Goal: Information Seeking & Learning: Learn about a topic

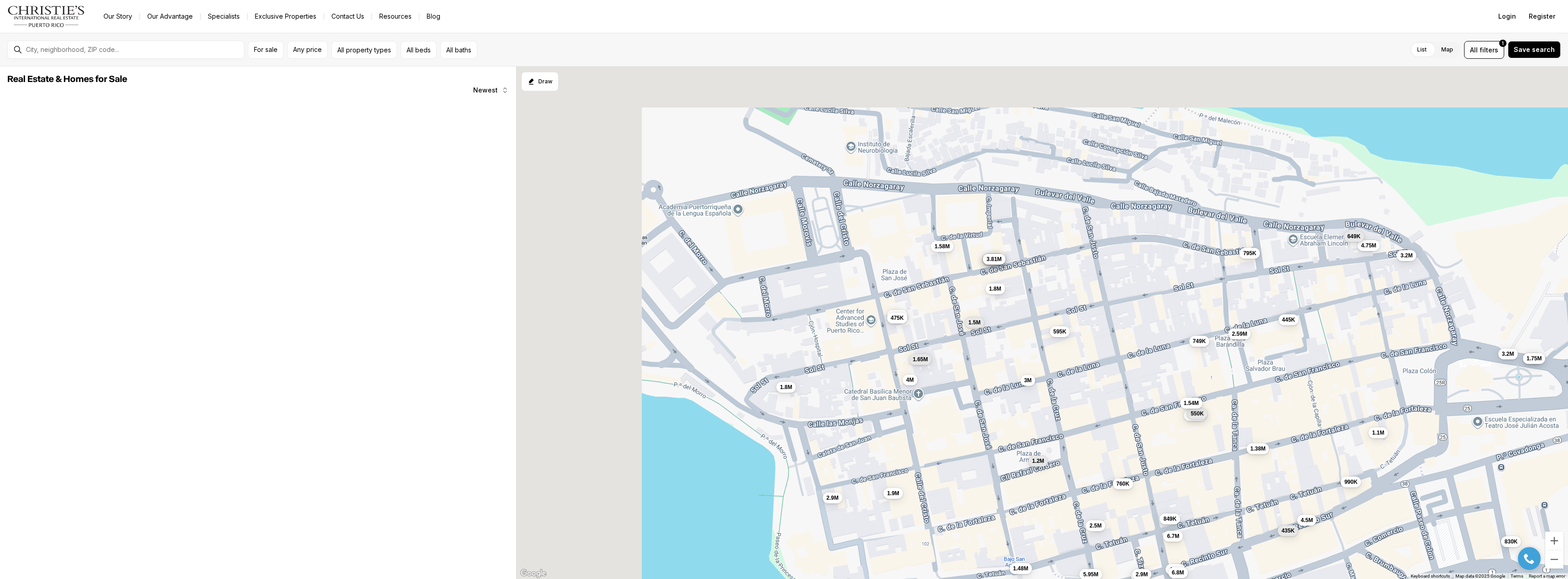
drag, startPoint x: 845, startPoint y: 248, endPoint x: 1067, endPoint y: 304, distance: 229.0
click at [1067, 304] on div "830K 435K 749K 4.75M 2.59M 1.3M 1.8M 1.8M 595K 4.25M 6.7M 5.95M 1.65M 1.2M 3.2M…" at bounding box center [1042, 323] width 1053 height 513
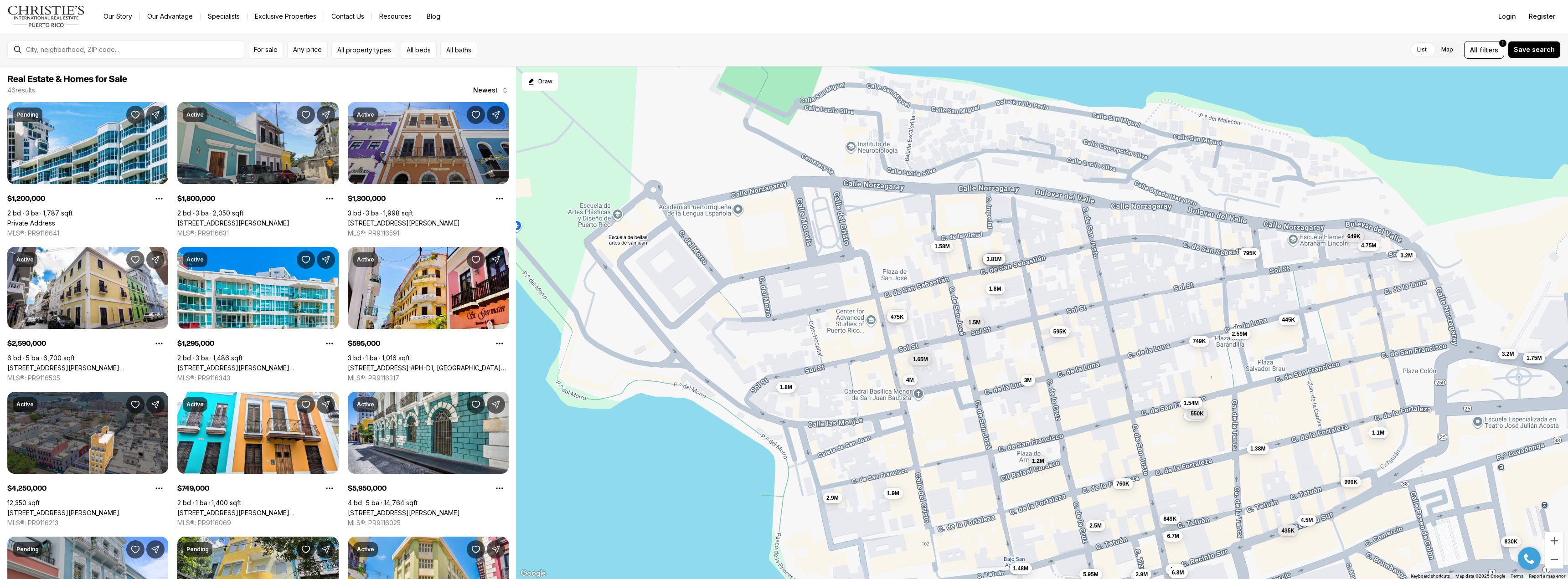
click at [895, 319] on span "475K" at bounding box center [898, 317] width 13 height 8
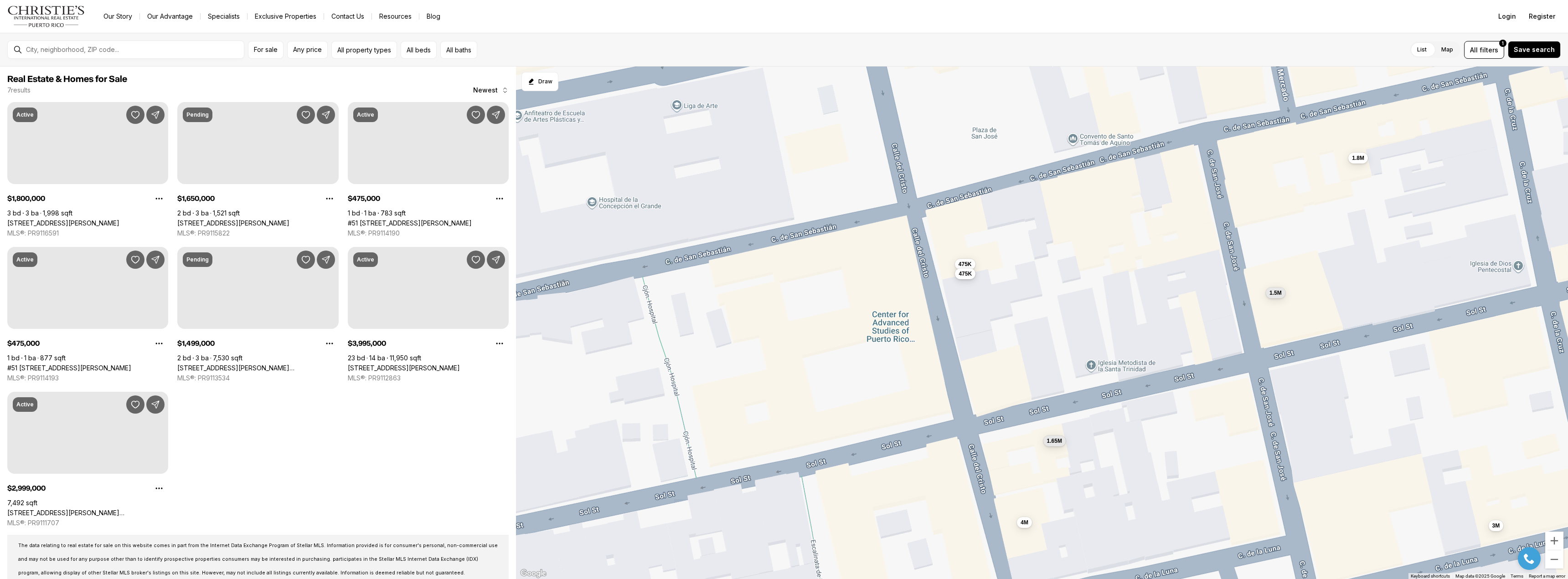
click at [963, 275] on span "475K" at bounding box center [965, 274] width 13 height 8
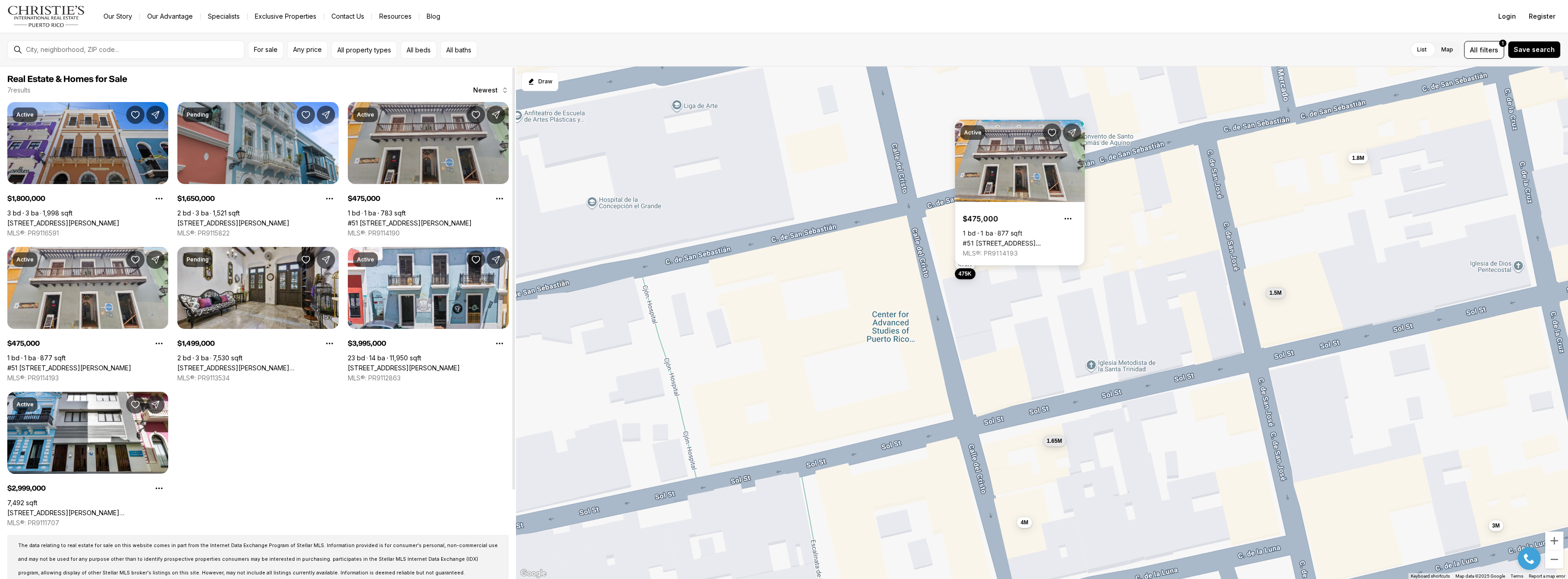
click at [399, 220] on link "#51 C. CRISTO #6, SAN JUAN PR, 00901" at bounding box center [410, 223] width 124 height 8
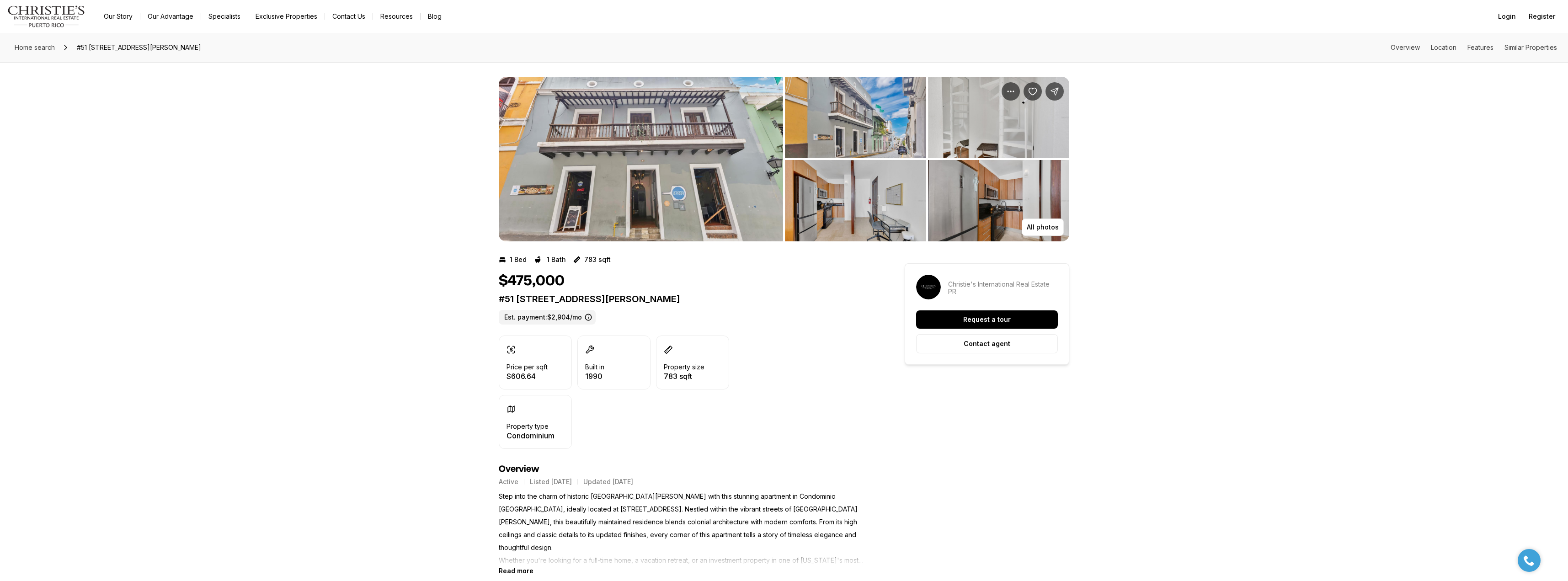
click at [892, 134] on img "View image gallery" at bounding box center [856, 118] width 141 height 81
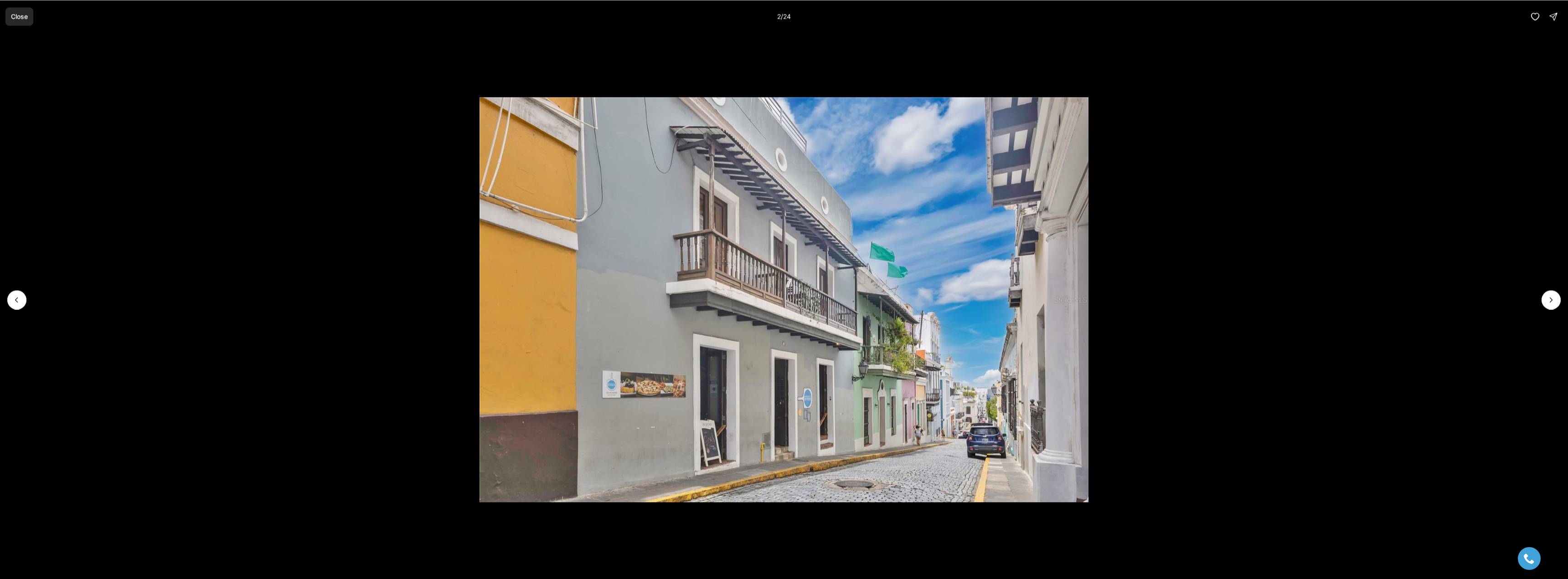
click at [16, 15] on p "Close" at bounding box center [20, 17] width 17 height 8
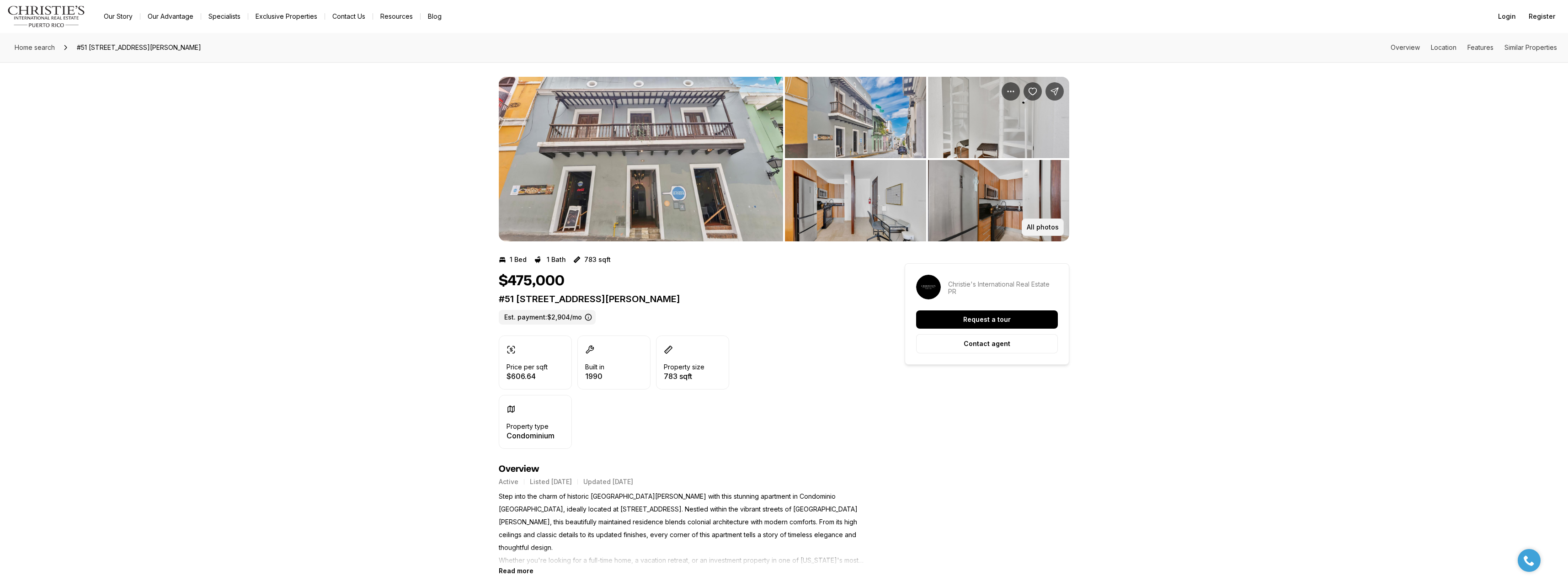
click at [1043, 226] on p "All photos" at bounding box center [1043, 227] width 32 height 8
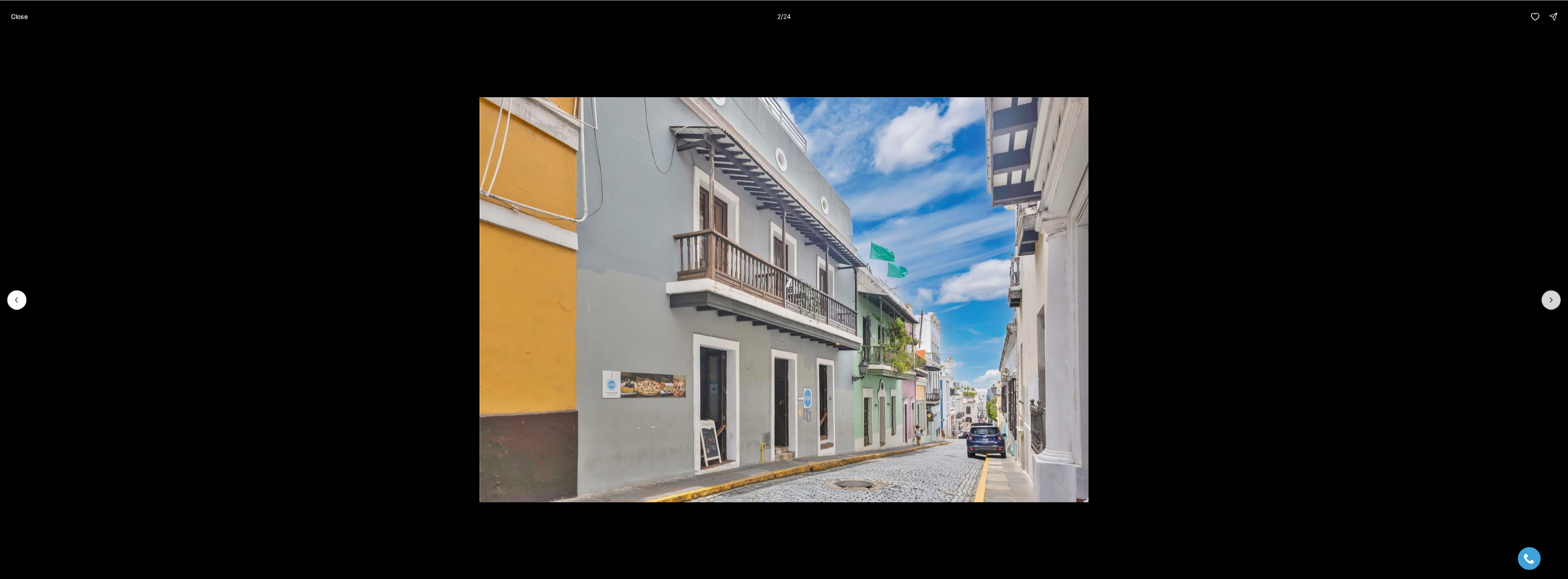
click at [1556, 297] on button "Next slide" at bounding box center [1551, 299] width 19 height 19
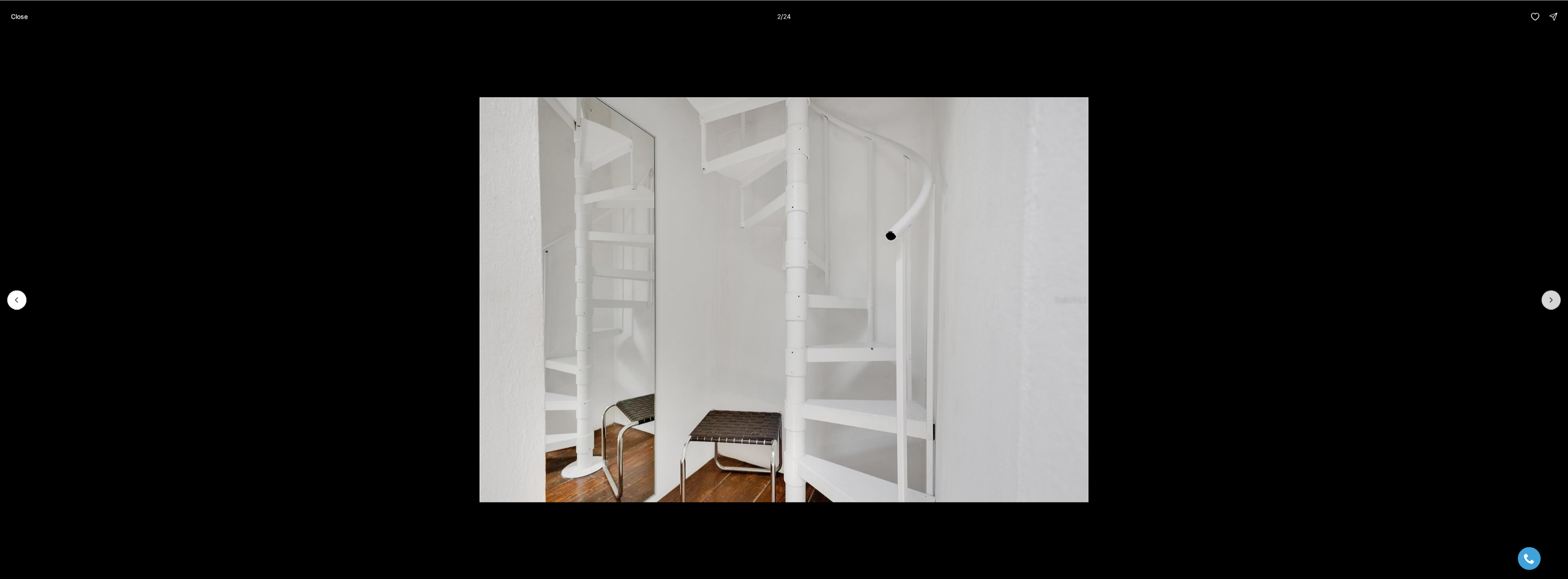
click at [1556, 298] on icon "Next slide" at bounding box center [1552, 300] width 9 height 9
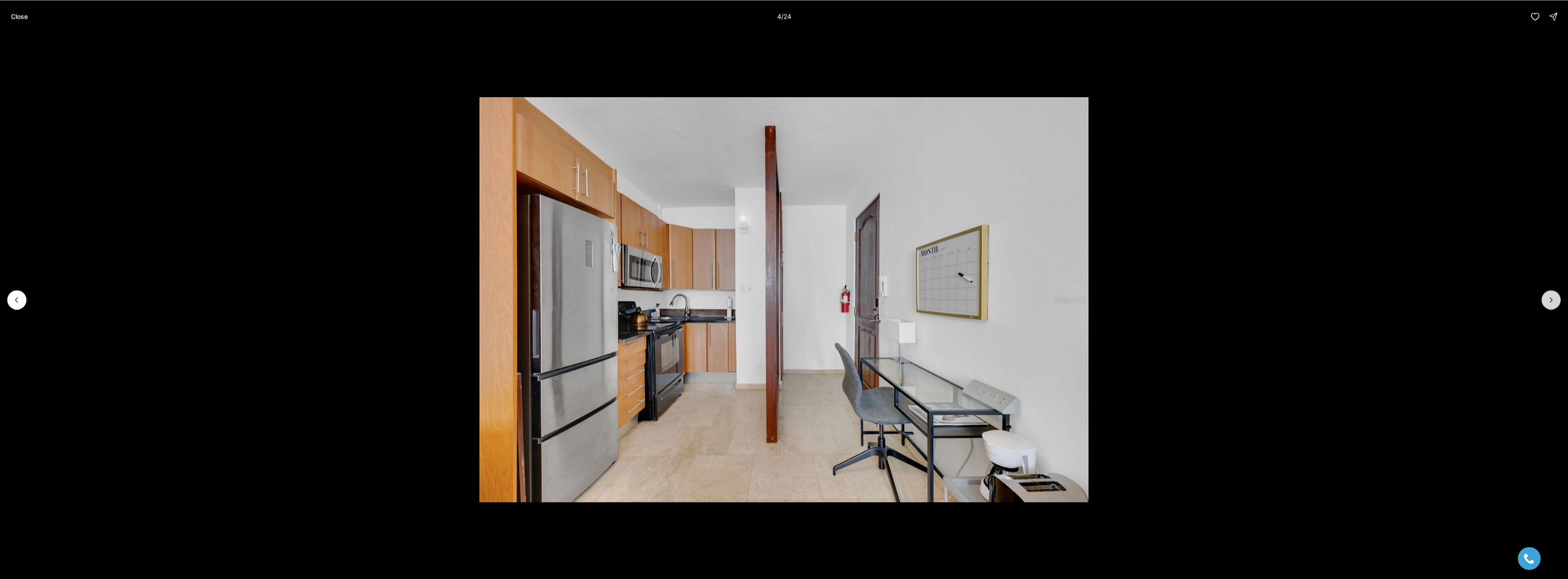
click at [1556, 298] on icon "Next slide" at bounding box center [1552, 300] width 9 height 9
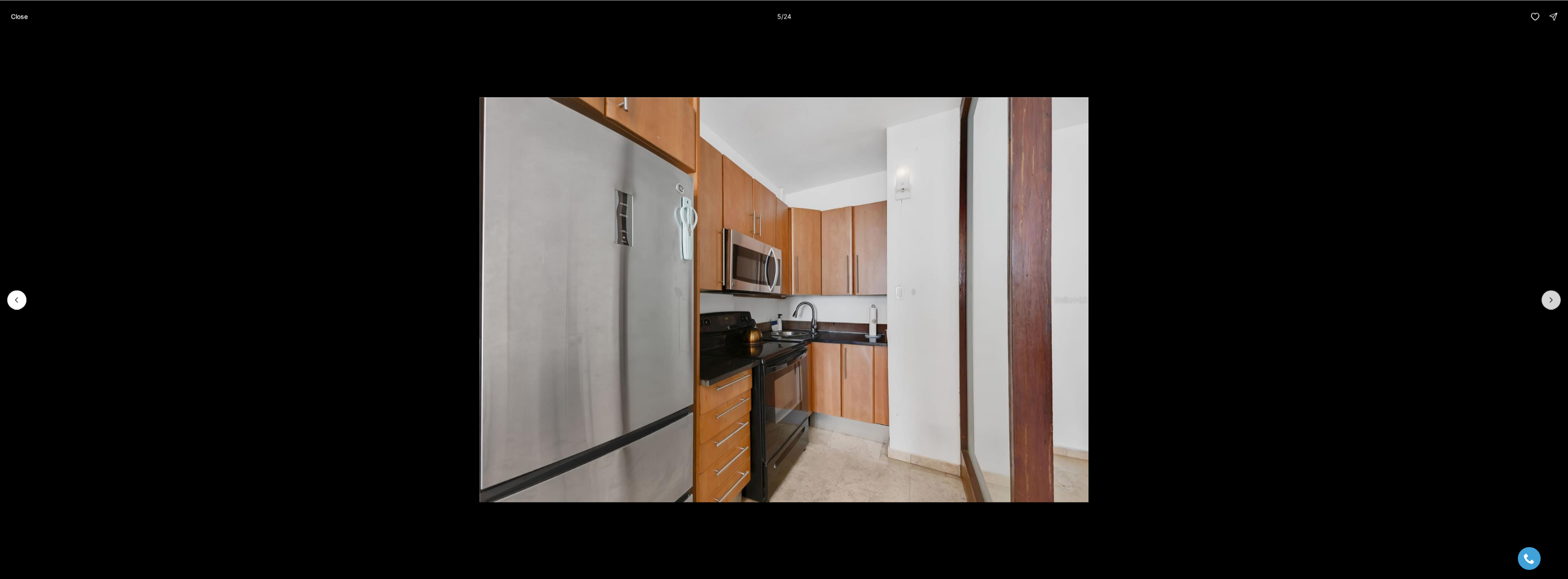
click at [1555, 298] on icon "Next slide" at bounding box center [1552, 300] width 9 height 9
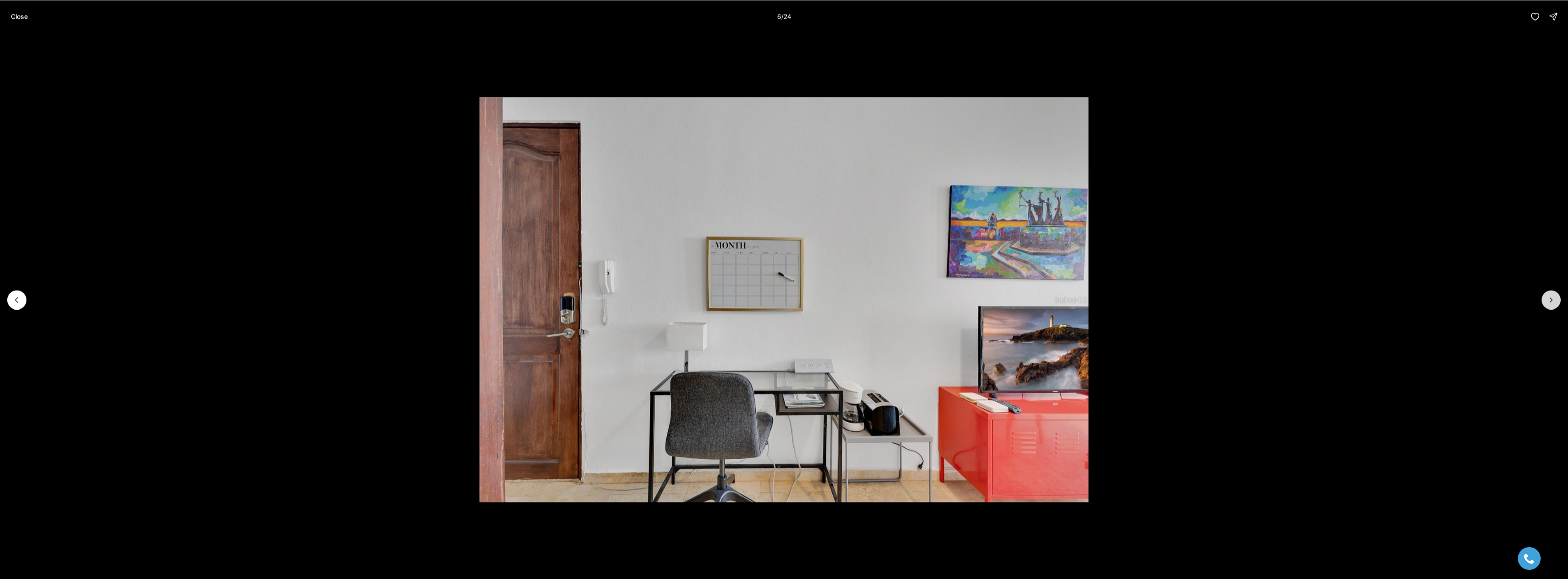
click at [1555, 298] on icon "Next slide" at bounding box center [1552, 300] width 9 height 9
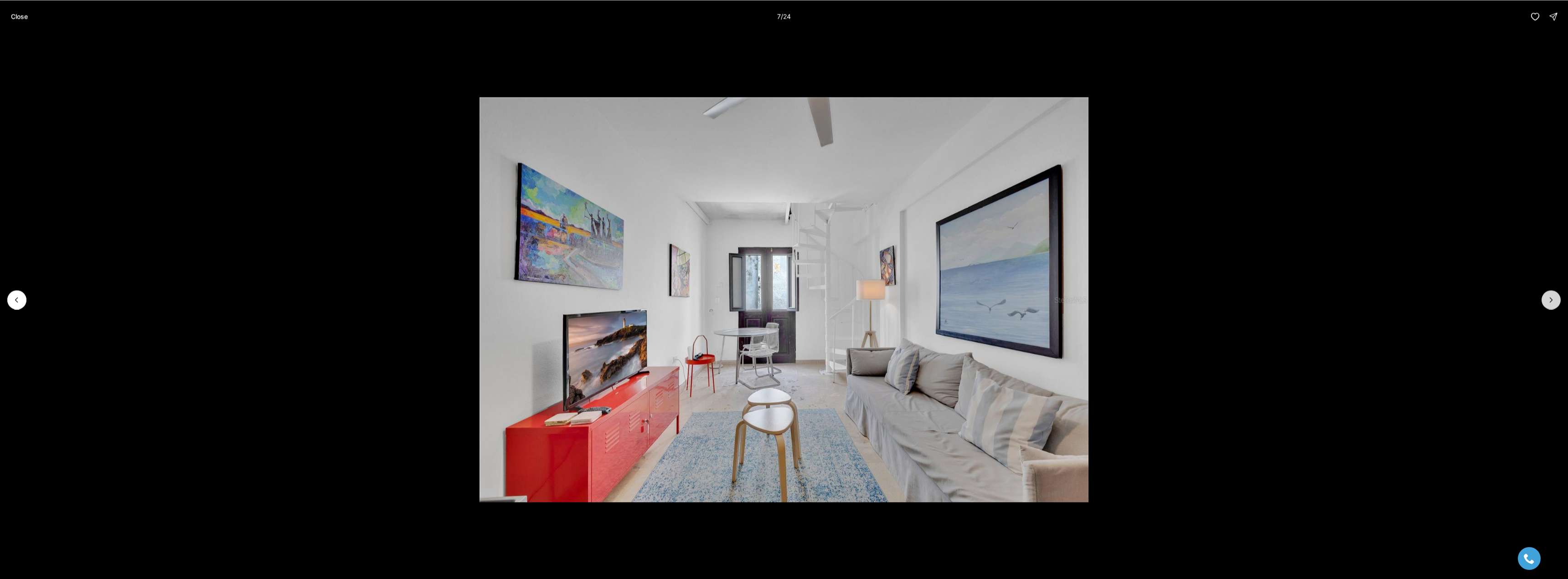
click at [1555, 298] on icon "Next slide" at bounding box center [1552, 300] width 9 height 9
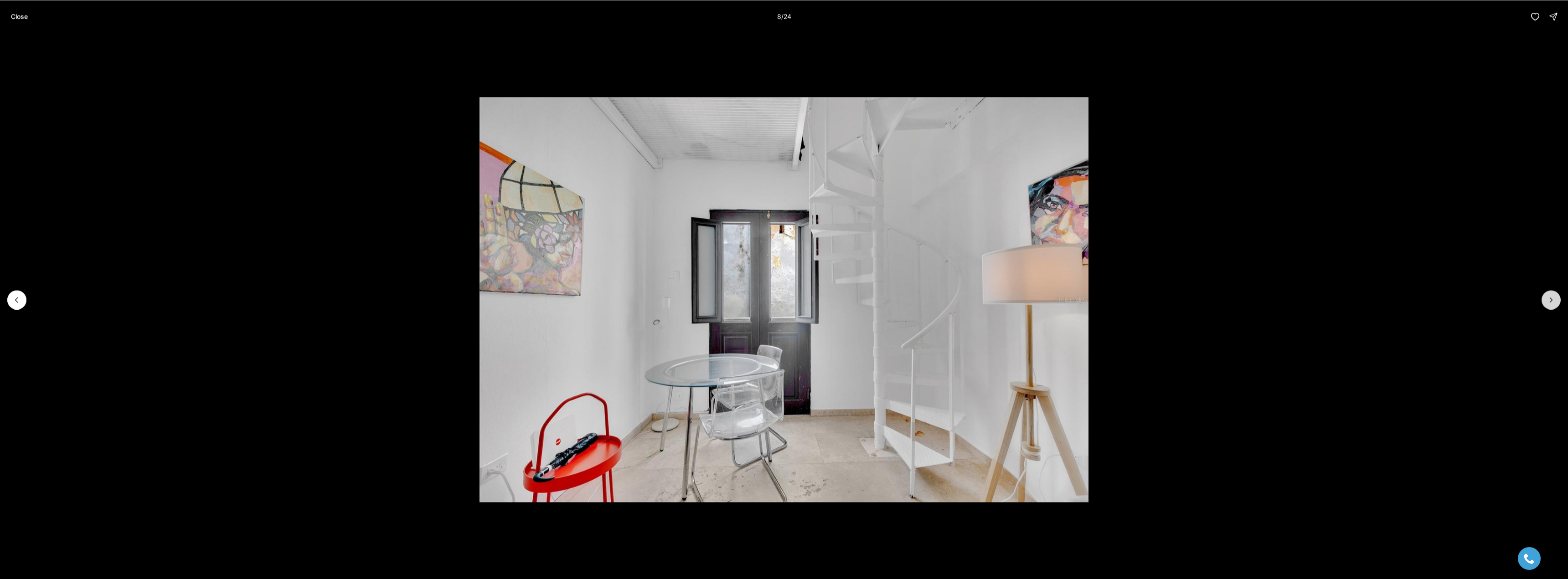
click at [1555, 298] on icon "Next slide" at bounding box center [1552, 300] width 9 height 9
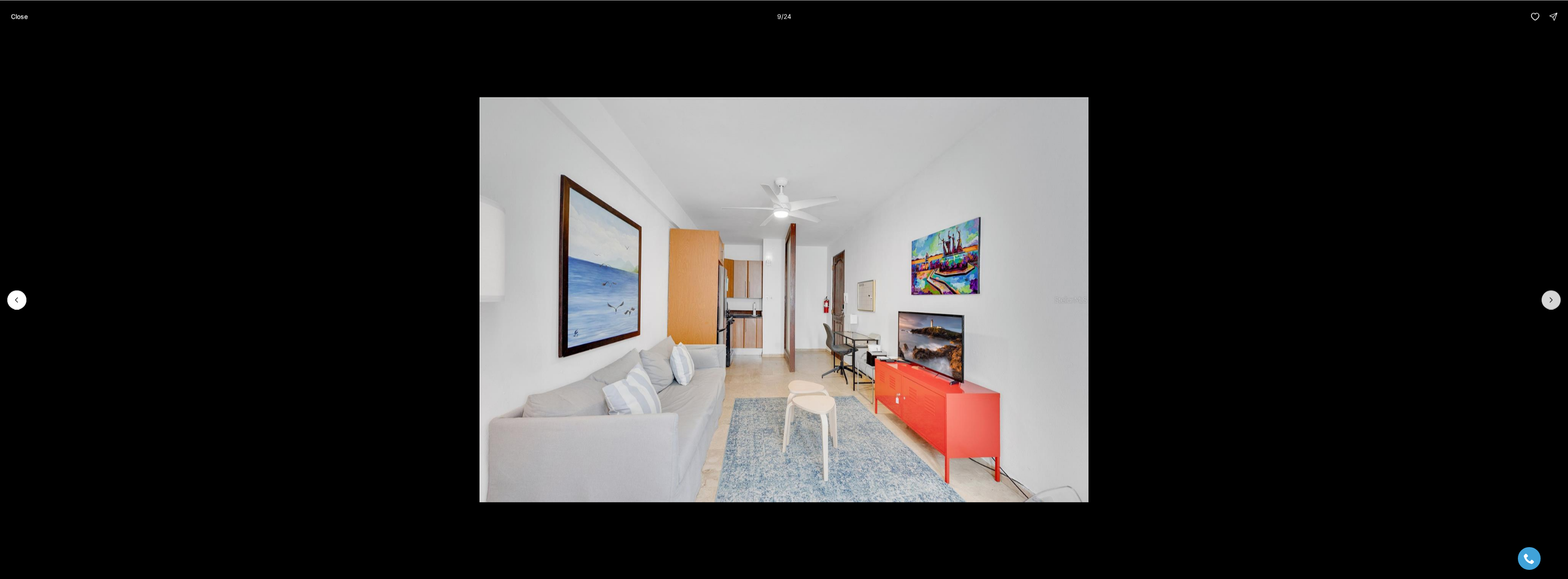
click at [1555, 298] on icon "Next slide" at bounding box center [1552, 300] width 9 height 9
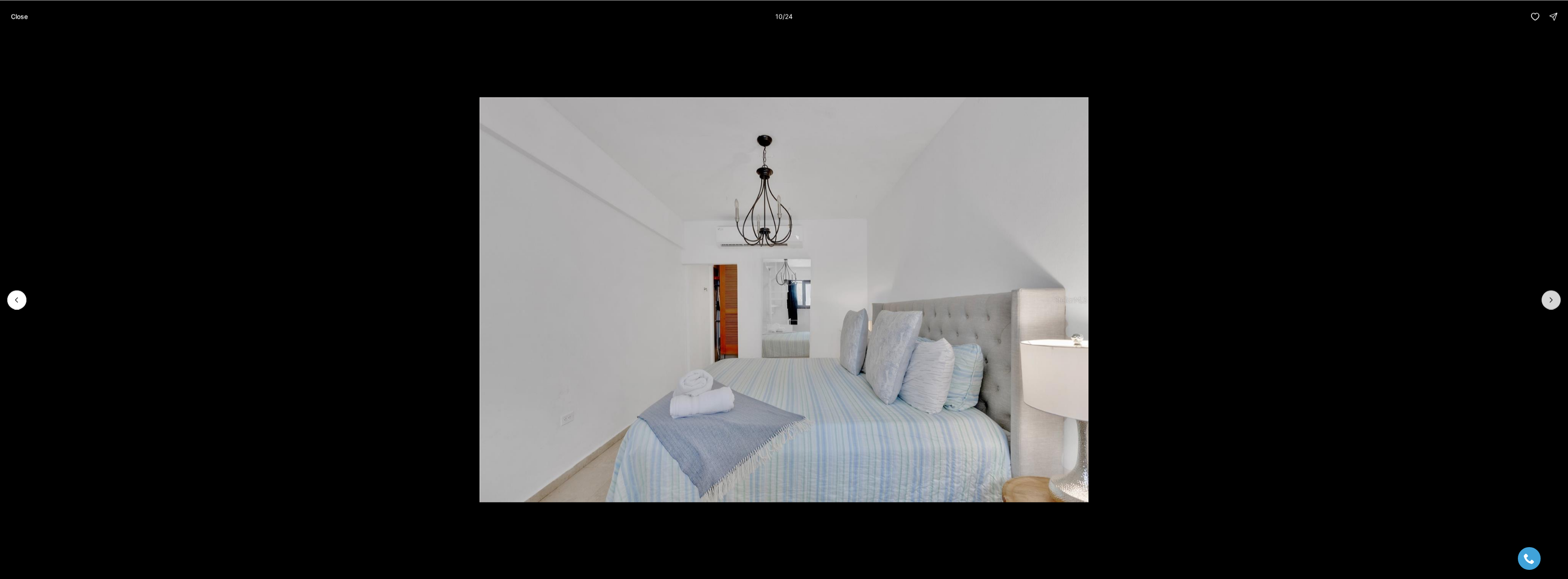
click at [1555, 298] on icon "Next slide" at bounding box center [1552, 300] width 9 height 9
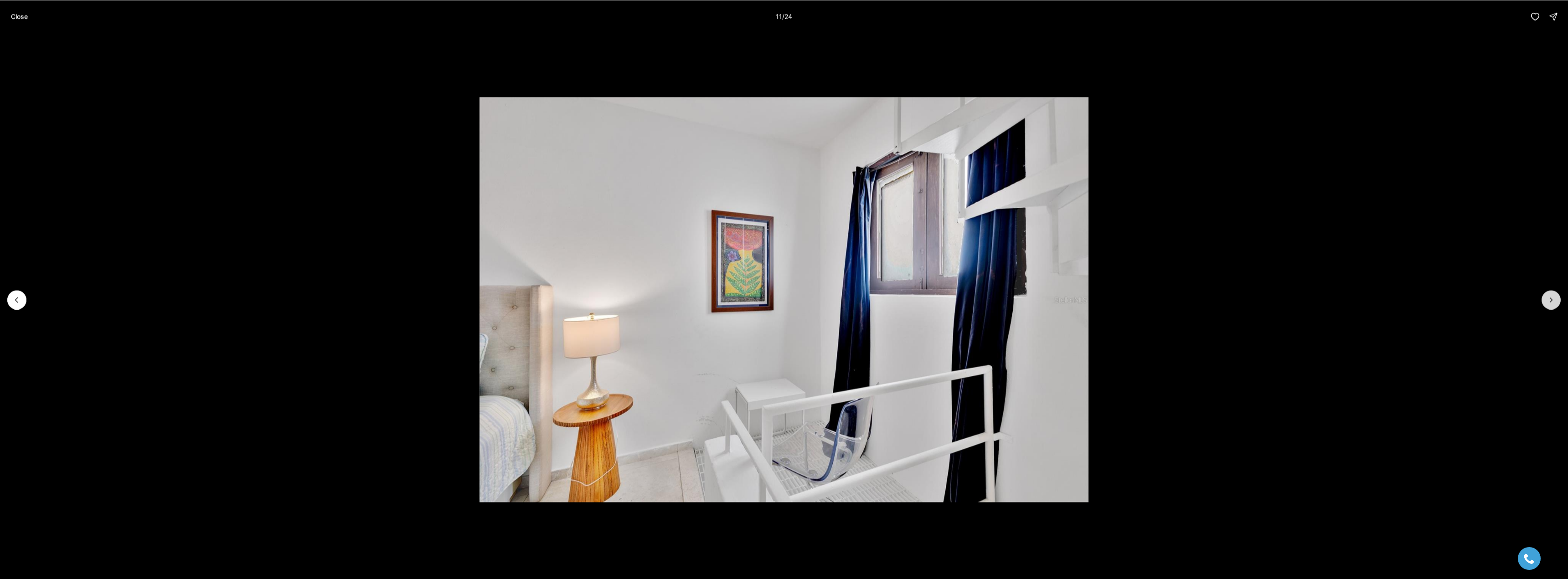
click at [1555, 298] on icon "Next slide" at bounding box center [1552, 300] width 9 height 9
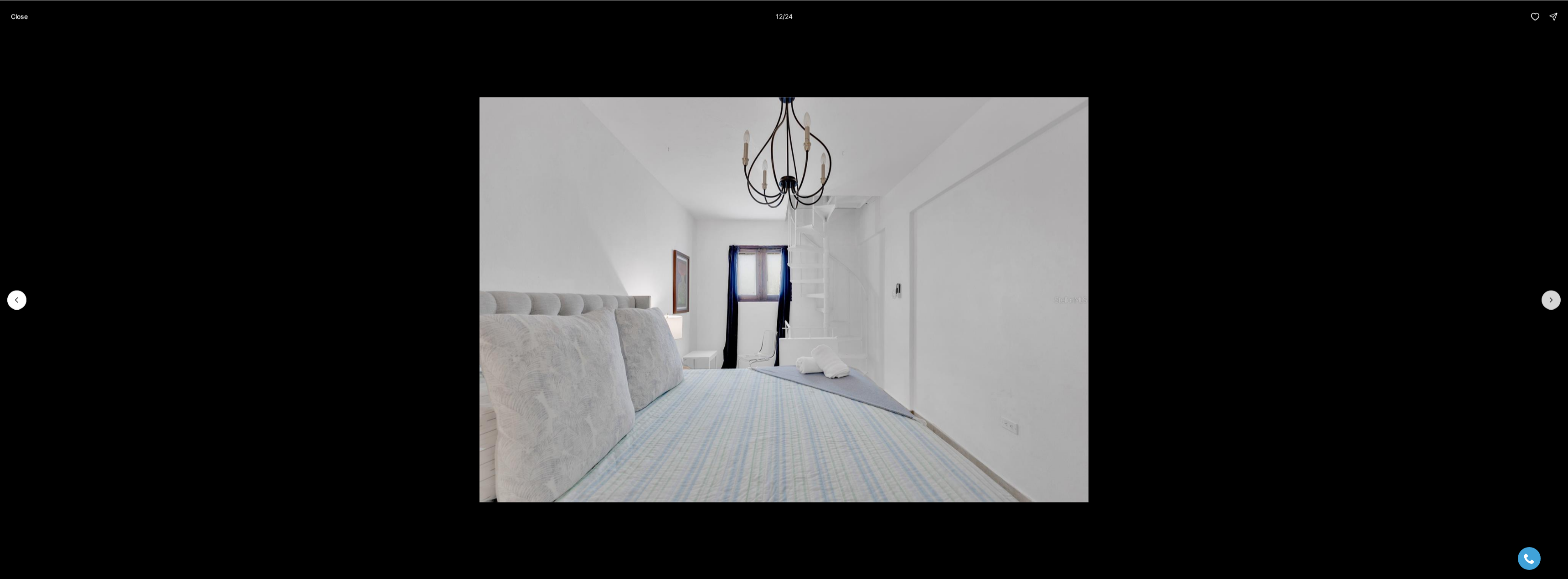
click at [1555, 298] on icon "Next slide" at bounding box center [1552, 300] width 9 height 9
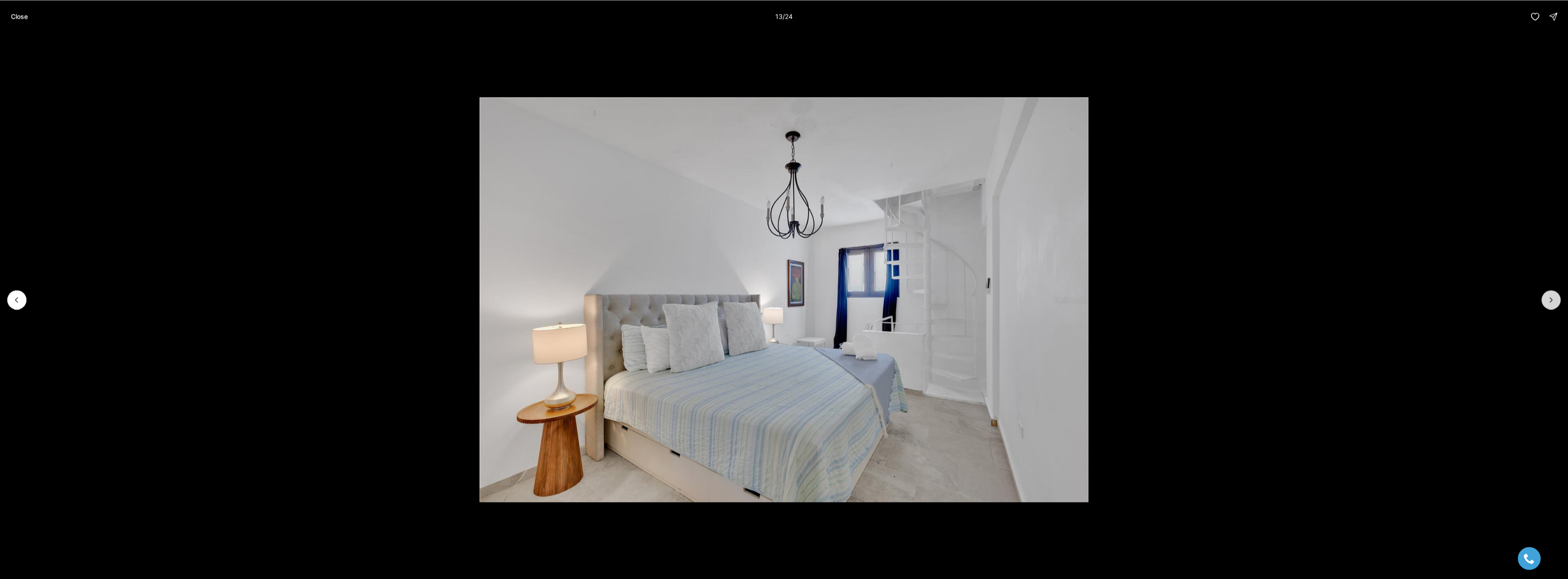
click at [1555, 298] on icon "Next slide" at bounding box center [1552, 300] width 9 height 9
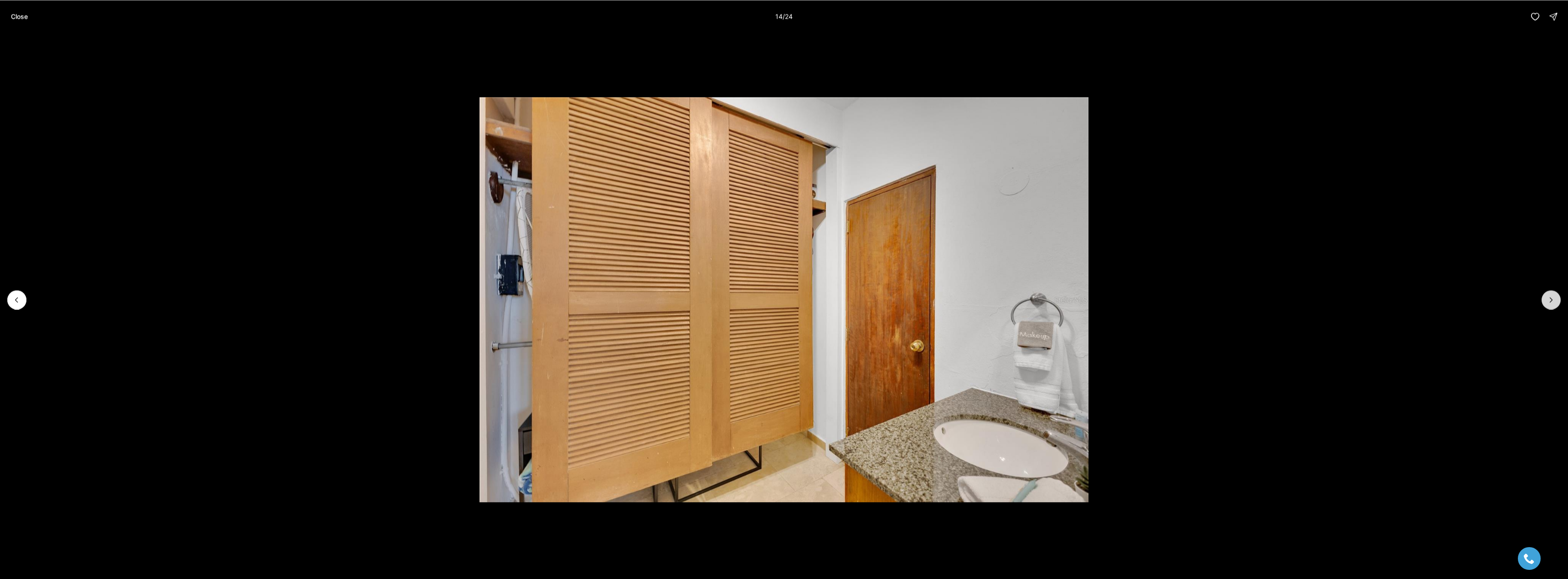
click at [1555, 298] on icon "Next slide" at bounding box center [1552, 300] width 9 height 9
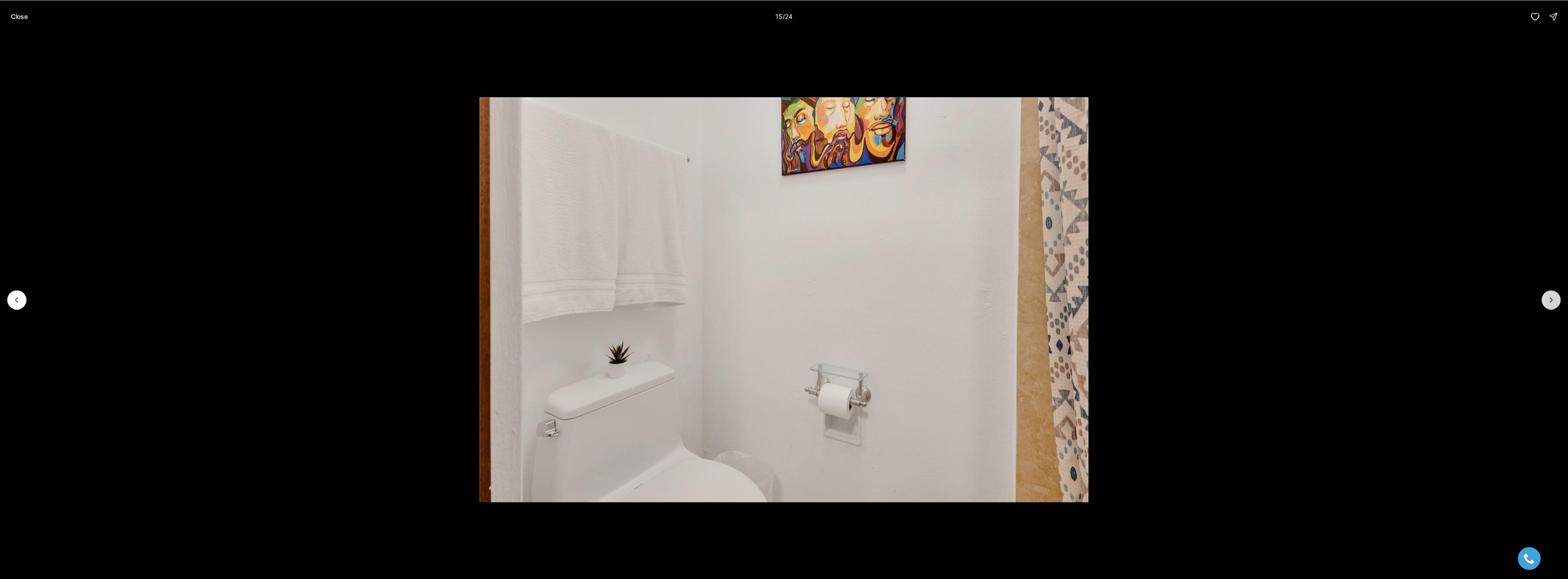
click at [1555, 298] on icon "Next slide" at bounding box center [1552, 300] width 9 height 9
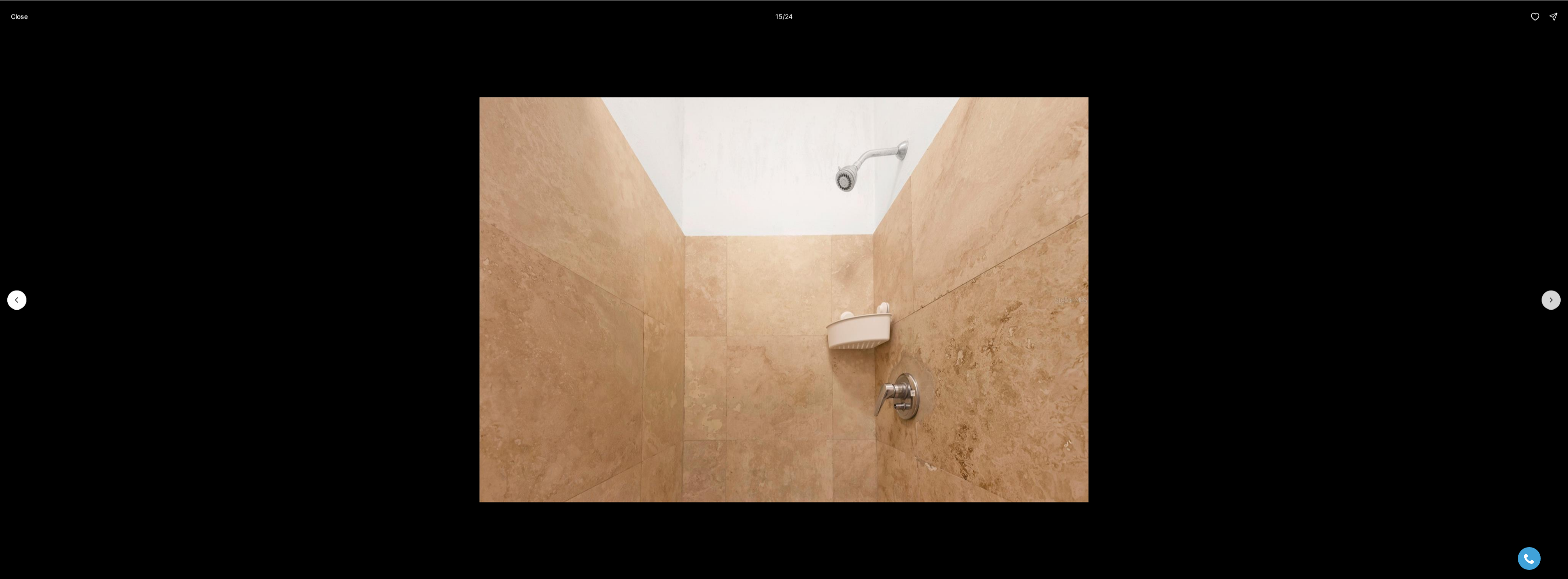
click at [1555, 298] on icon "Next slide" at bounding box center [1552, 300] width 9 height 9
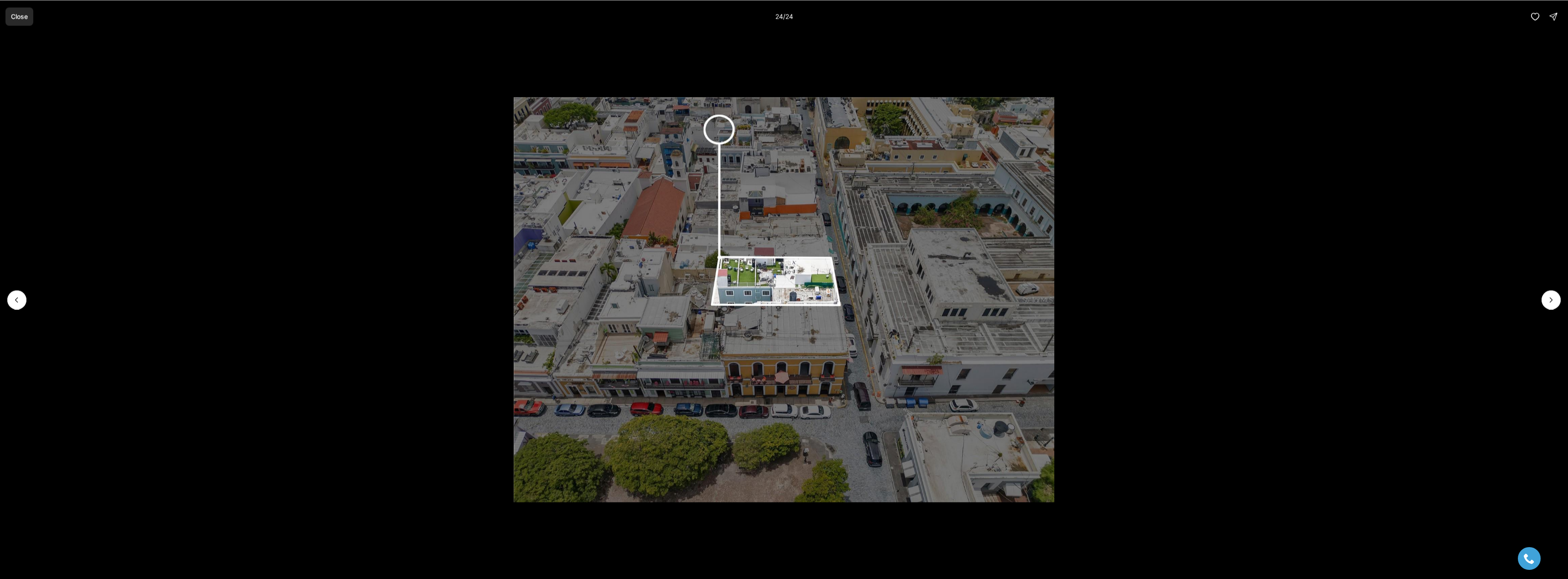
click at [11, 16] on p "Close" at bounding box center [20, 17] width 17 height 8
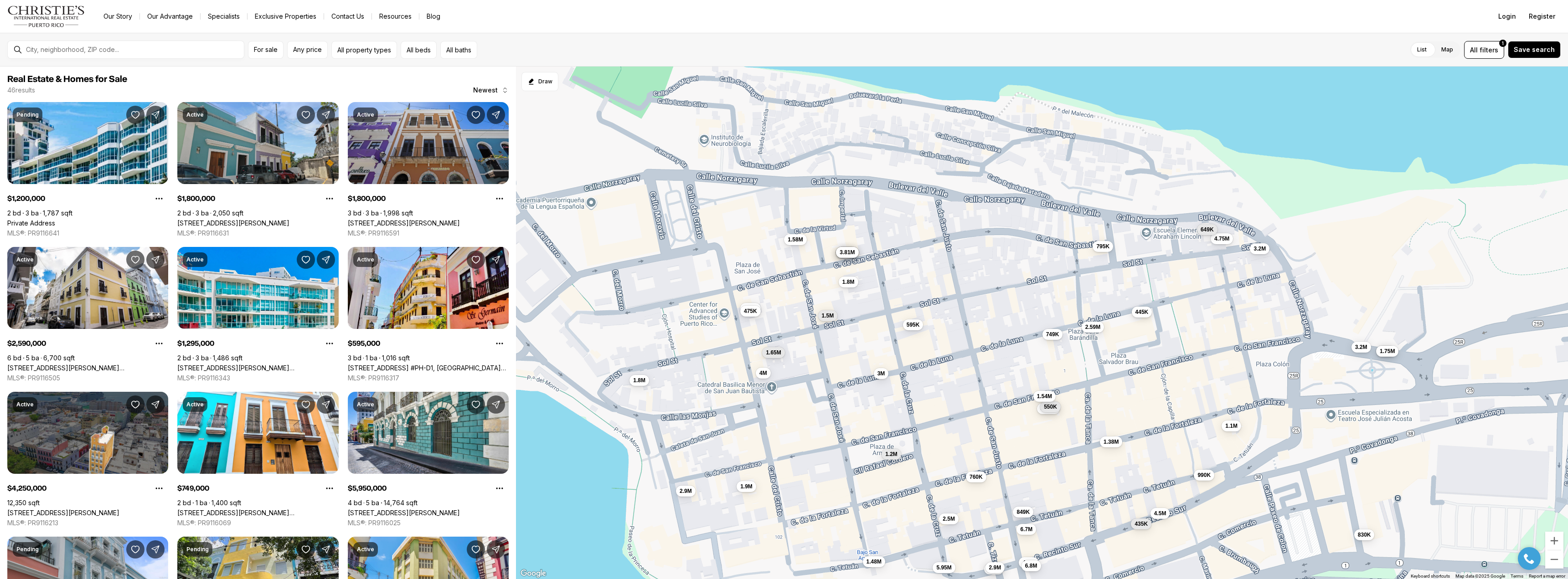
click at [1140, 312] on span "445K" at bounding box center [1143, 312] width 13 height 8
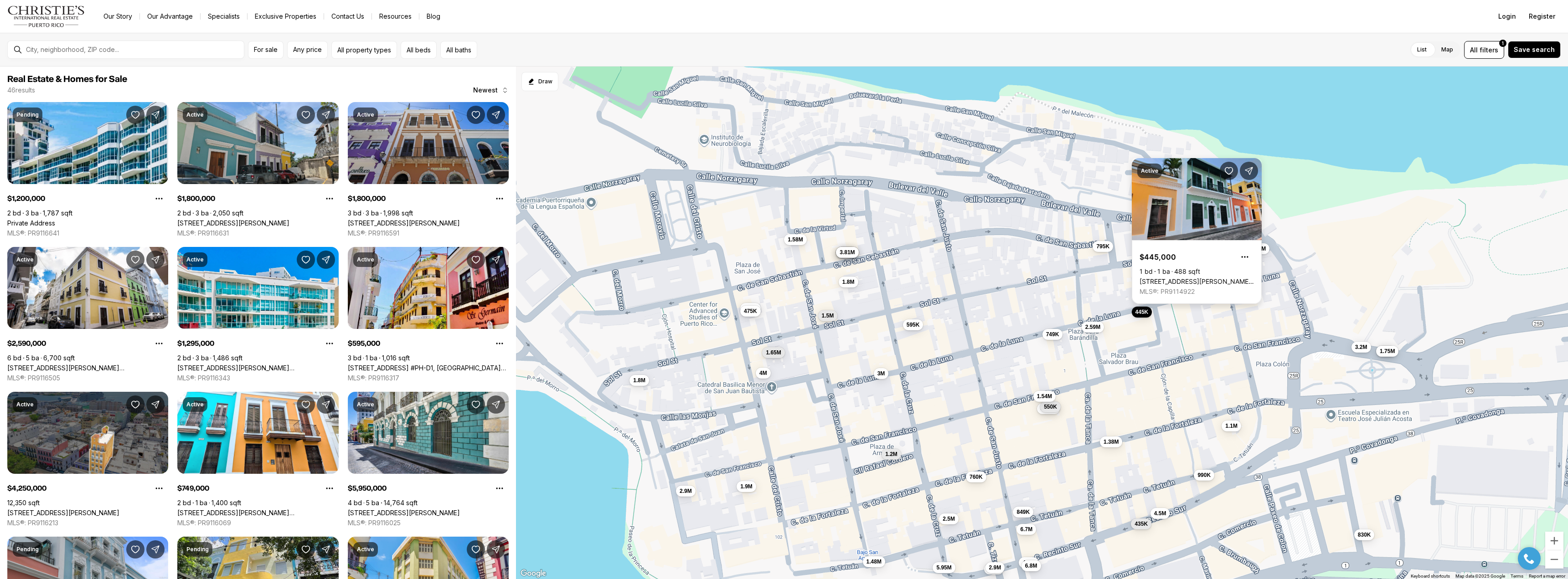
click at [1186, 278] on link "315 LUNA N #2-B, OLD SAN JUAN PR, 00901" at bounding box center [1197, 282] width 115 height 8
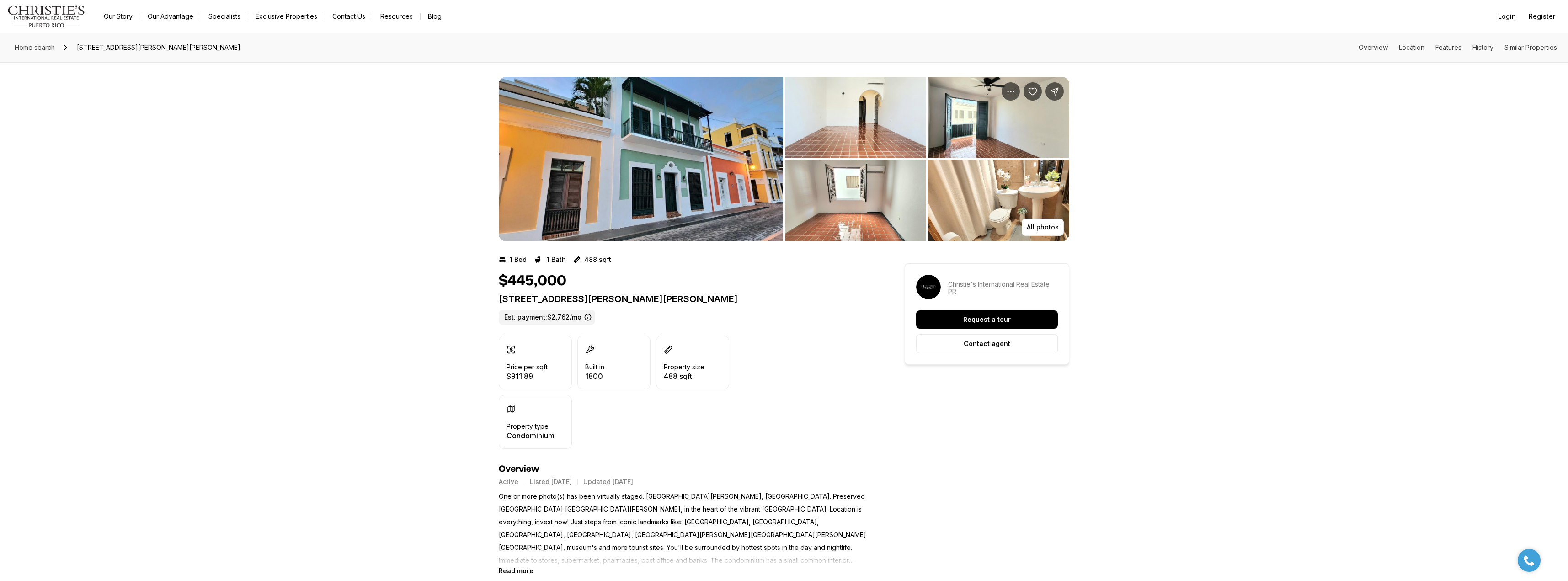
drag, startPoint x: 1016, startPoint y: 128, endPoint x: 793, endPoint y: 167, distance: 226.4
click at [656, 119] on ul "Listing Photos" at bounding box center [784, 159] width 570 height 165
click at [852, 135] on img "View image gallery" at bounding box center [856, 118] width 141 height 81
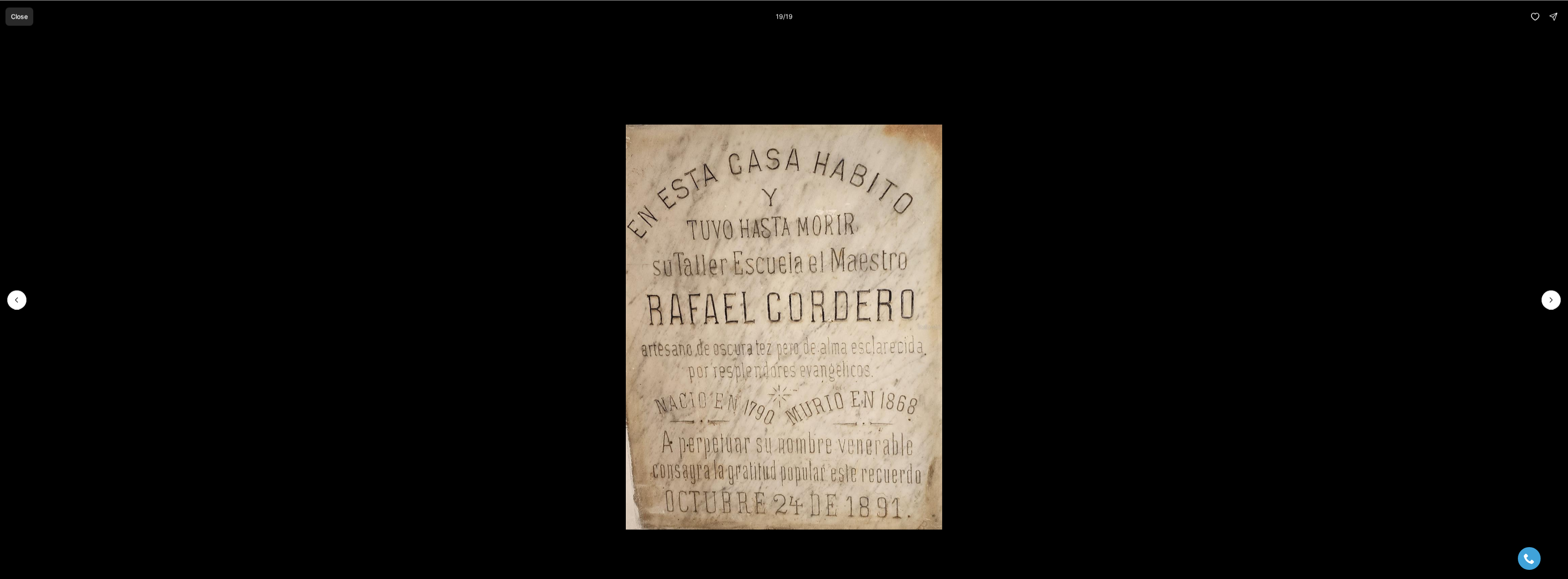
click at [18, 17] on p "Close" at bounding box center [20, 17] width 17 height 8
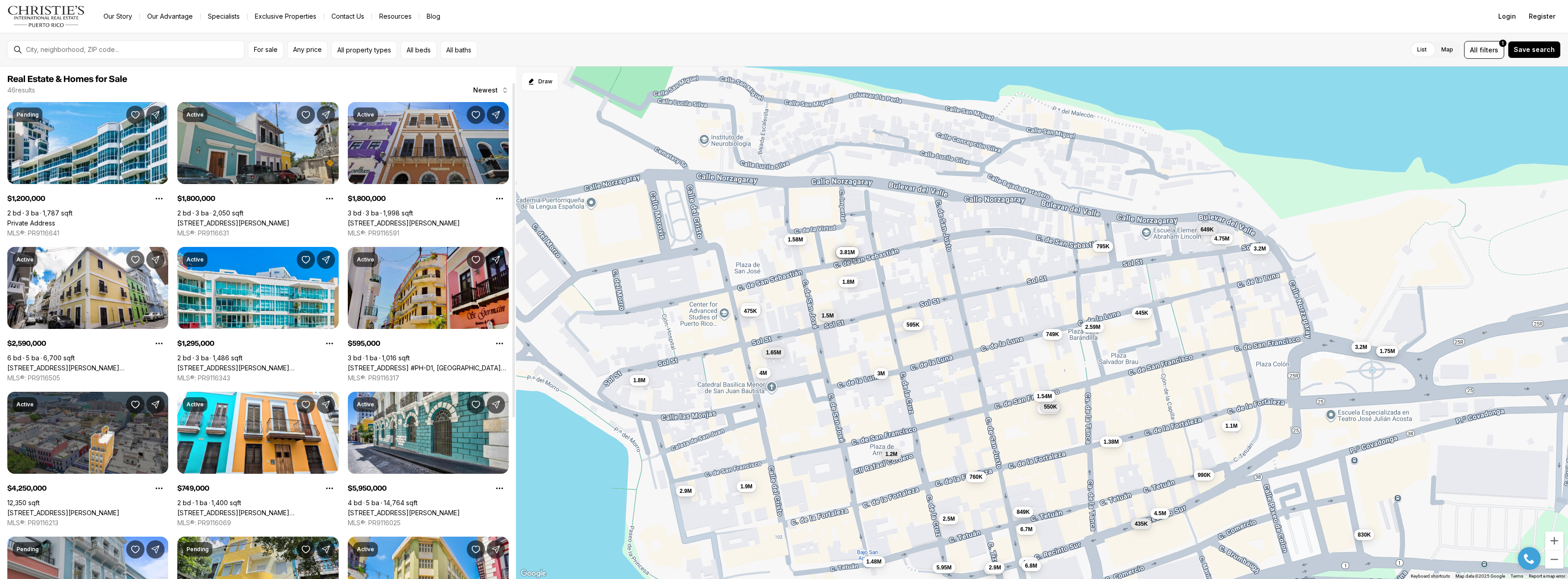
scroll to position [46, 0]
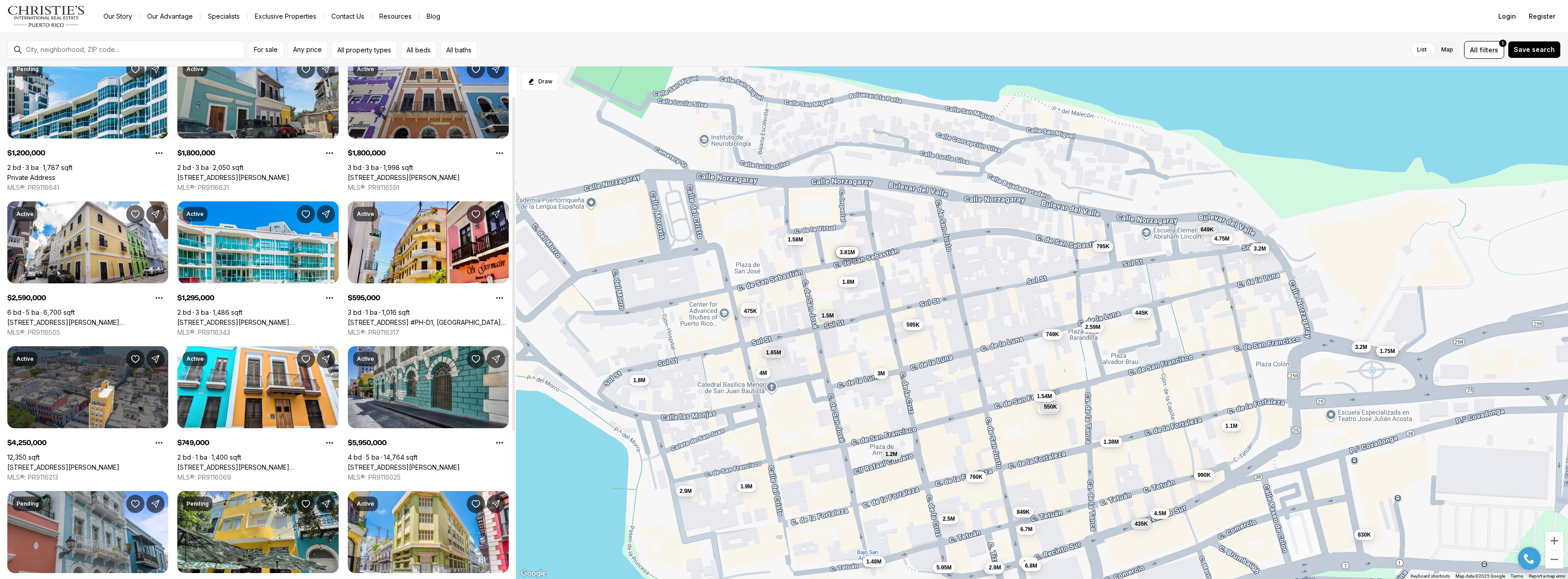
click at [395, 464] on link "[STREET_ADDRESS][PERSON_NAME]" at bounding box center [404, 467] width 112 height 8
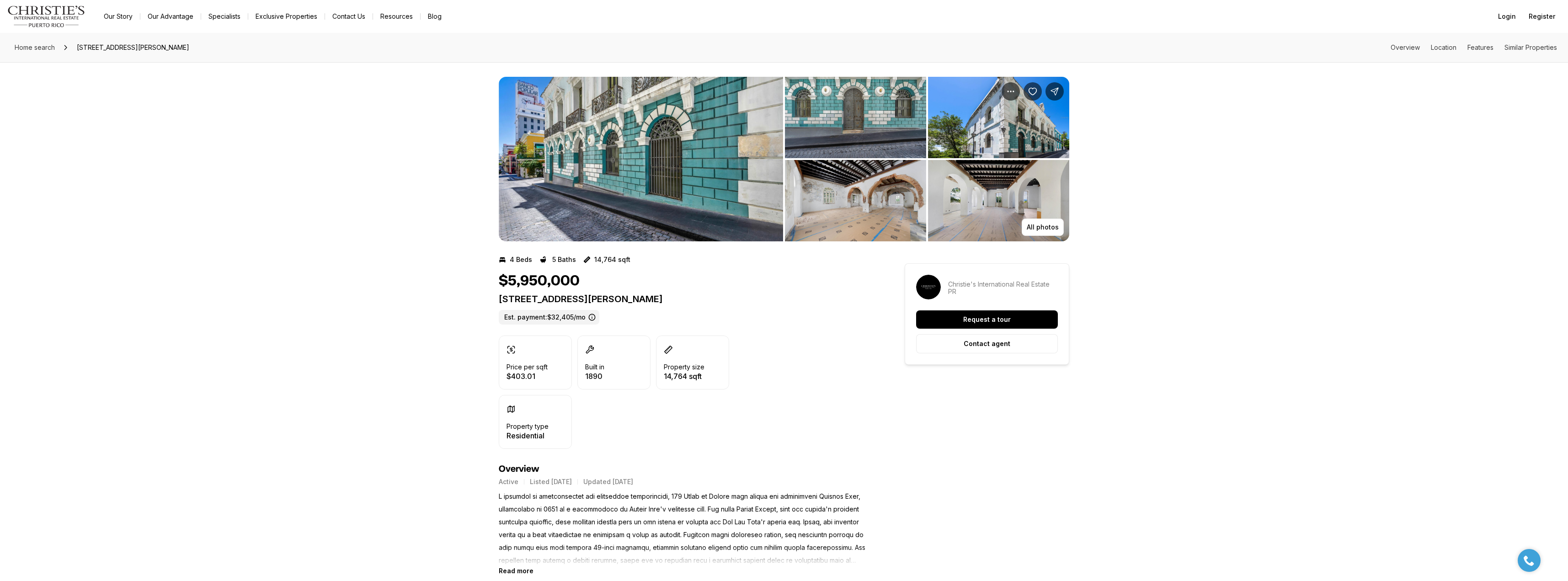
click at [666, 153] on img "View image gallery" at bounding box center [641, 159] width 284 height 165
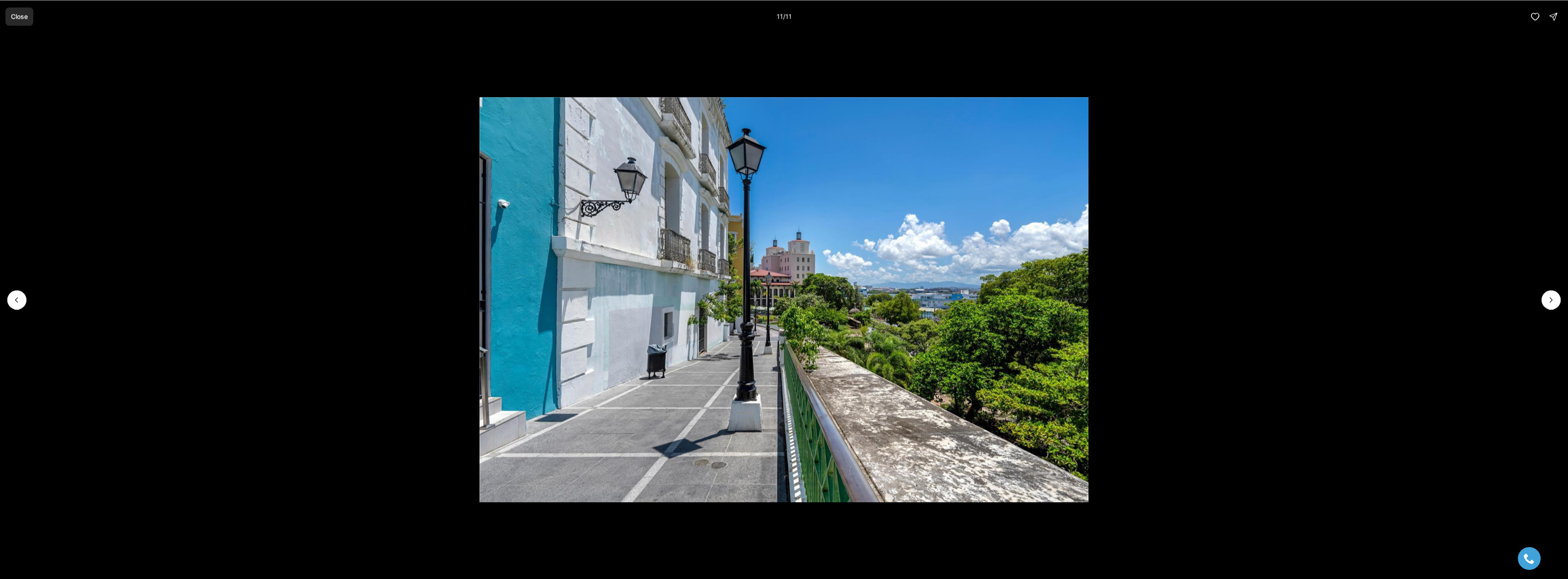
click at [16, 15] on p "Close" at bounding box center [20, 17] width 17 height 8
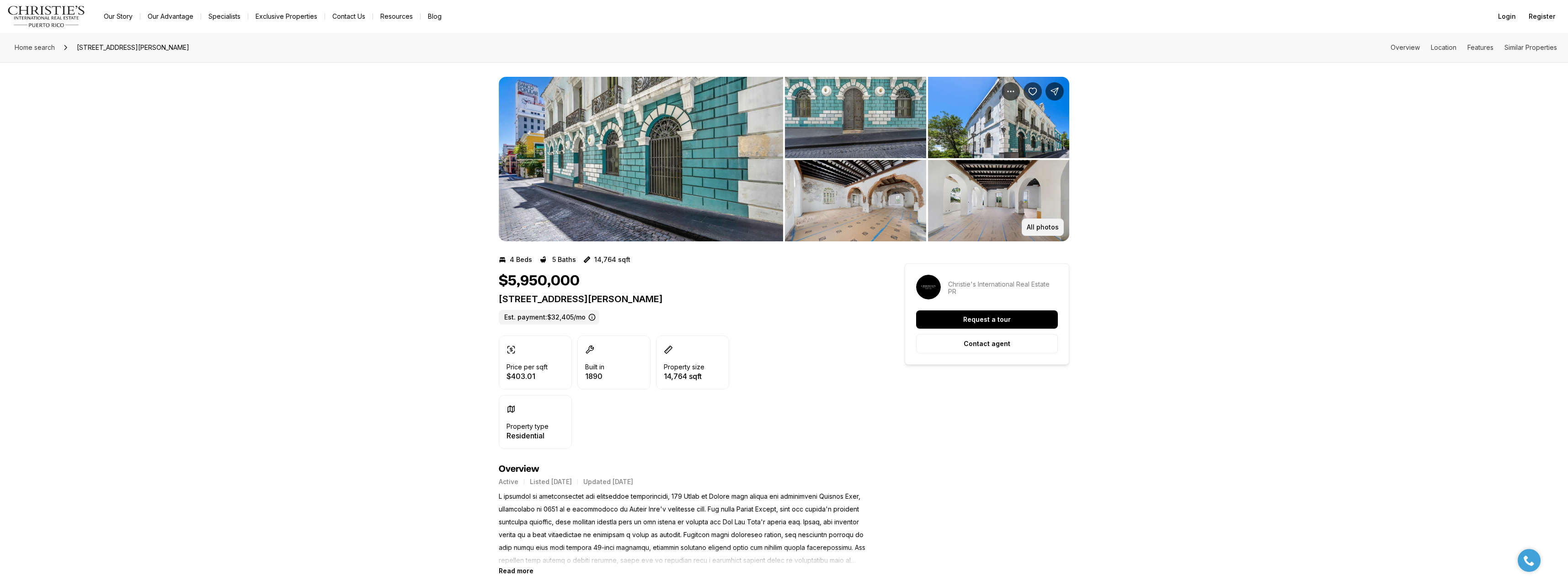
click at [1040, 229] on p "All photos" at bounding box center [1043, 227] width 32 height 8
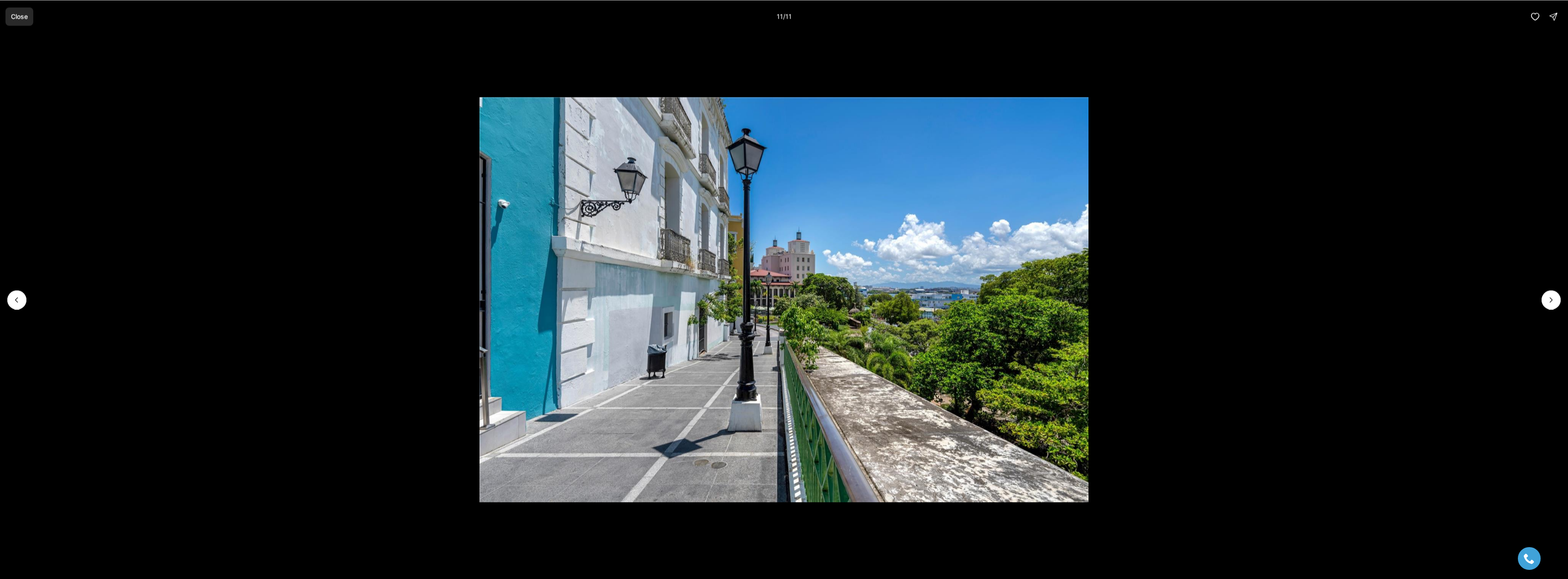
click at [17, 18] on p "Close" at bounding box center [20, 17] width 17 height 8
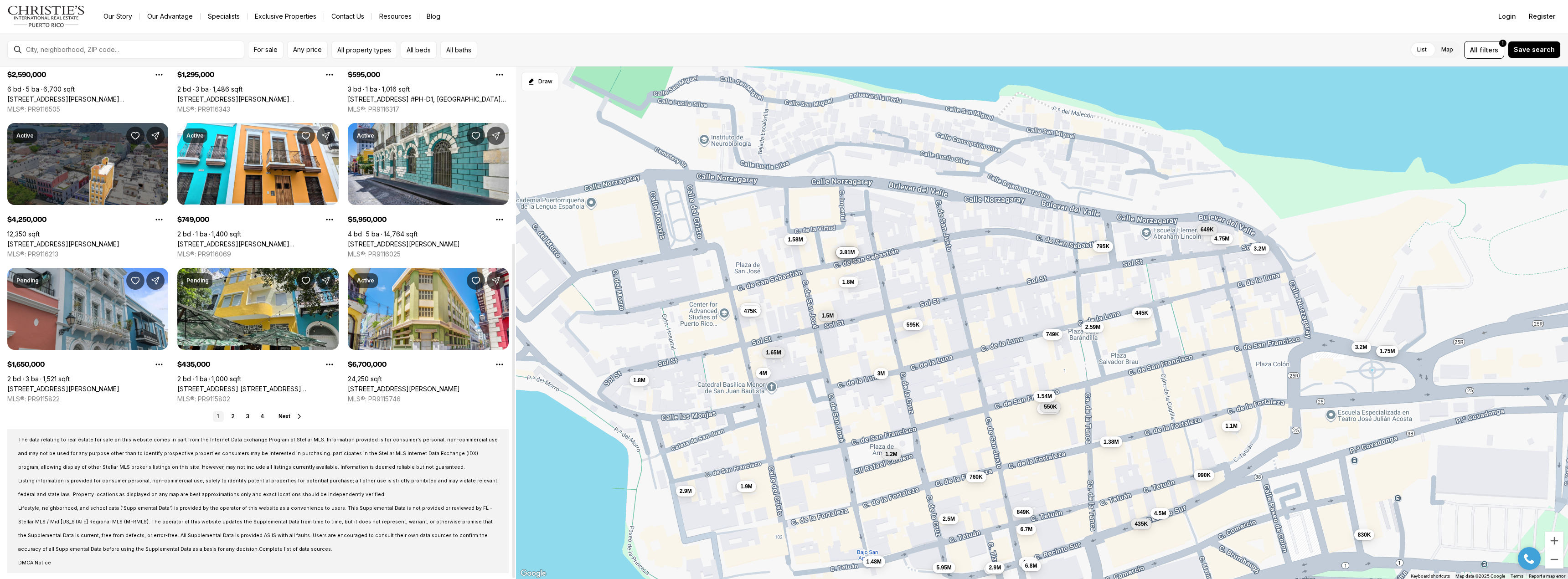
scroll to position [270, 0]
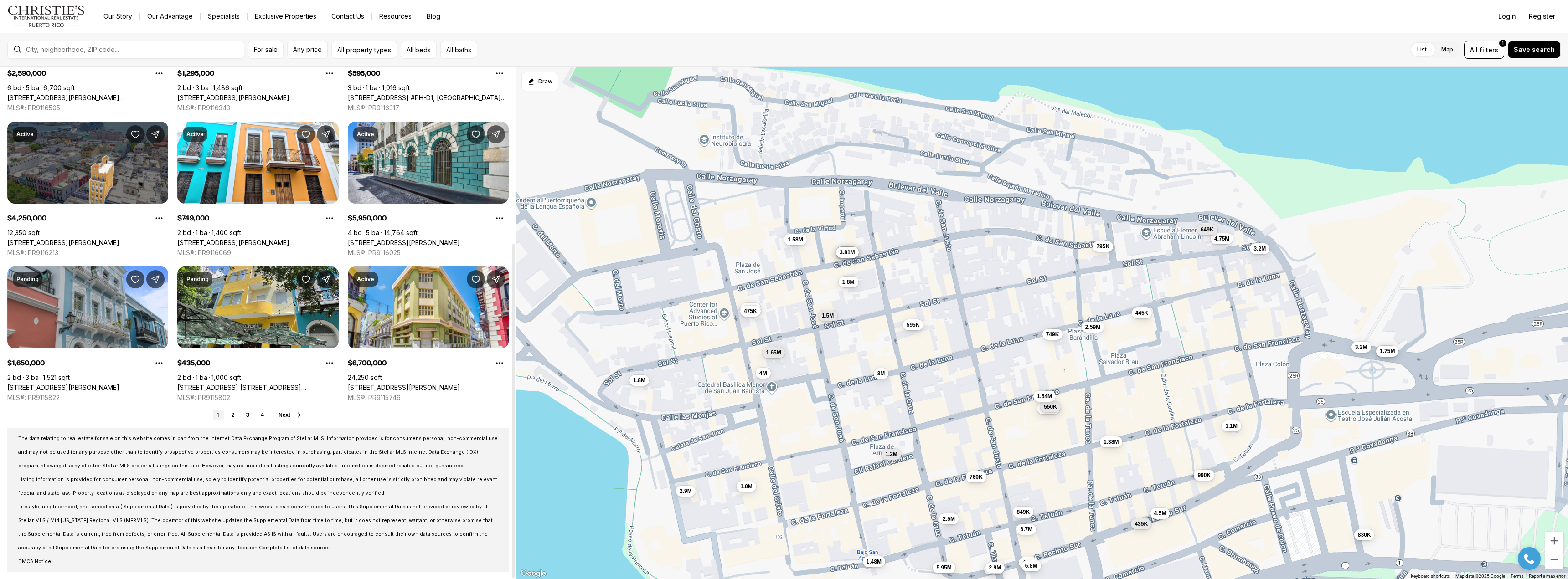
drag, startPoint x: 508, startPoint y: 365, endPoint x: 495, endPoint y: 452, distance: 88.0
click at [513, 453] on div at bounding box center [514, 411] width 3 height 334
click at [248, 384] on link "[STREET_ADDRESS] [STREET_ADDRESS][PERSON_NAME][PERSON_NAME]" at bounding box center [257, 388] width 161 height 8
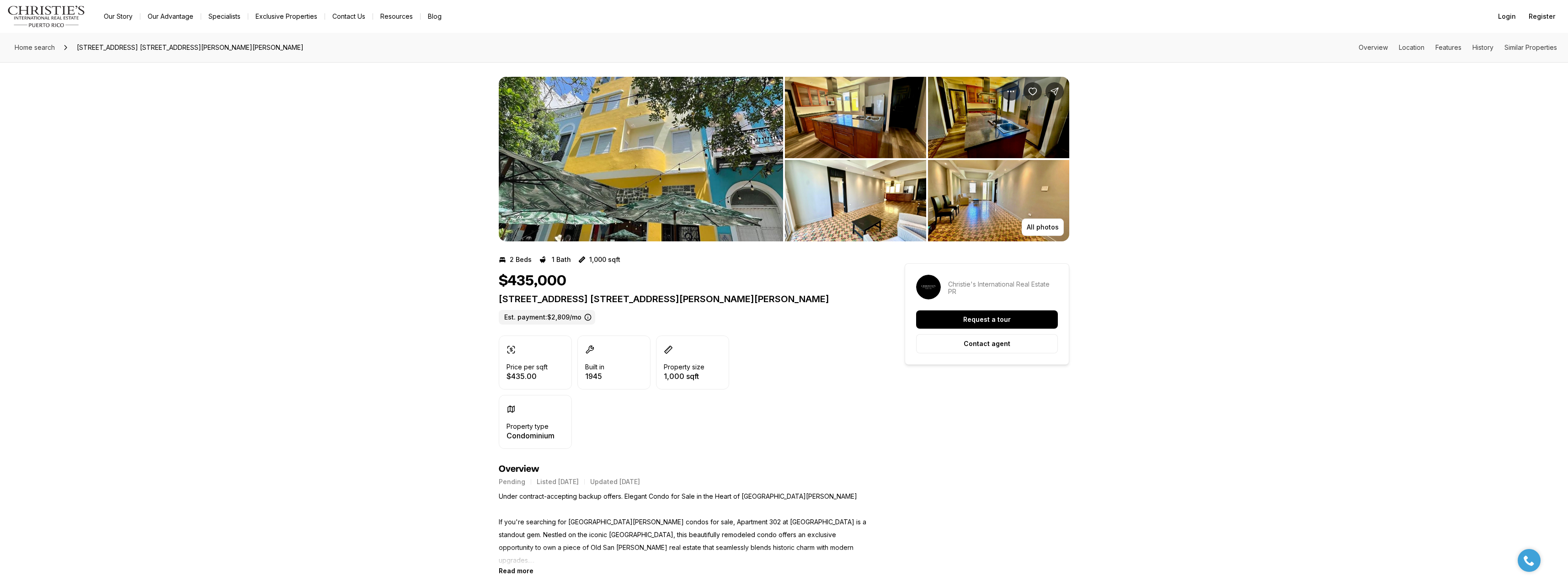
click at [698, 154] on img "View image gallery" at bounding box center [641, 159] width 284 height 165
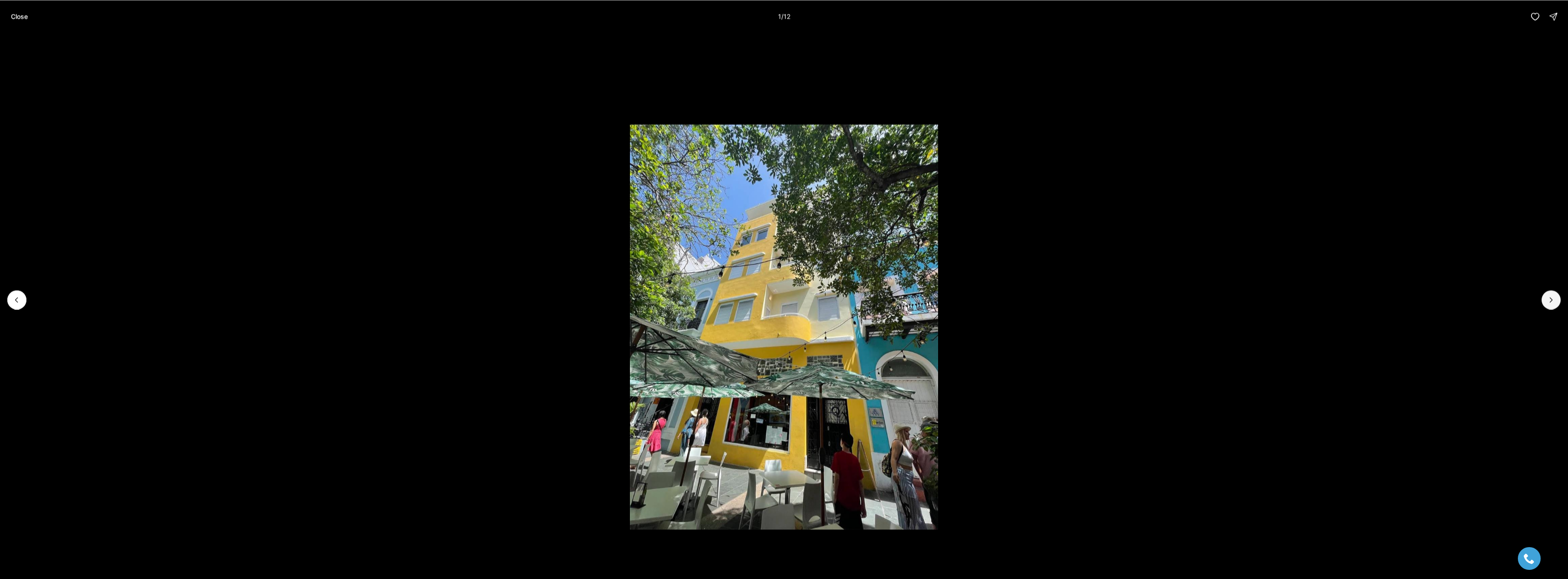
drag, startPoint x: 1546, startPoint y: 297, endPoint x: 1542, endPoint y: 298, distance: 4.1
click at [1546, 298] on button "Next slide" at bounding box center [1551, 299] width 19 height 19
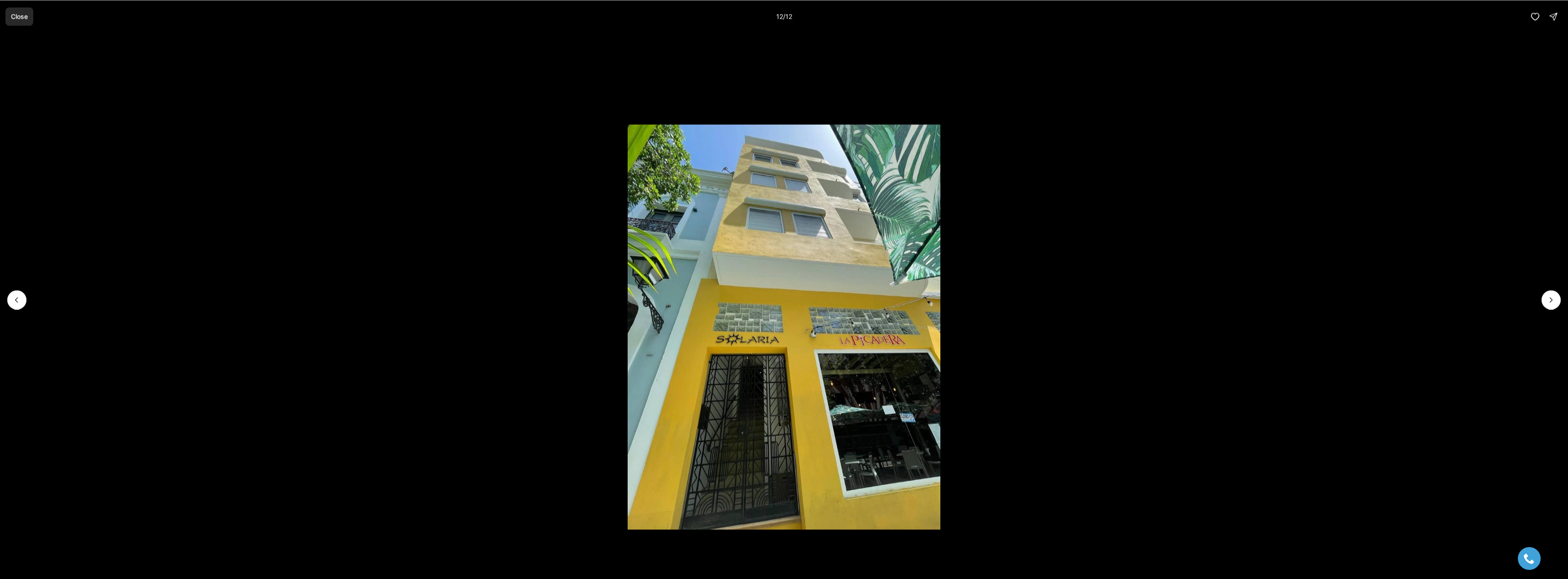
click at [14, 13] on p "Close" at bounding box center [20, 17] width 17 height 8
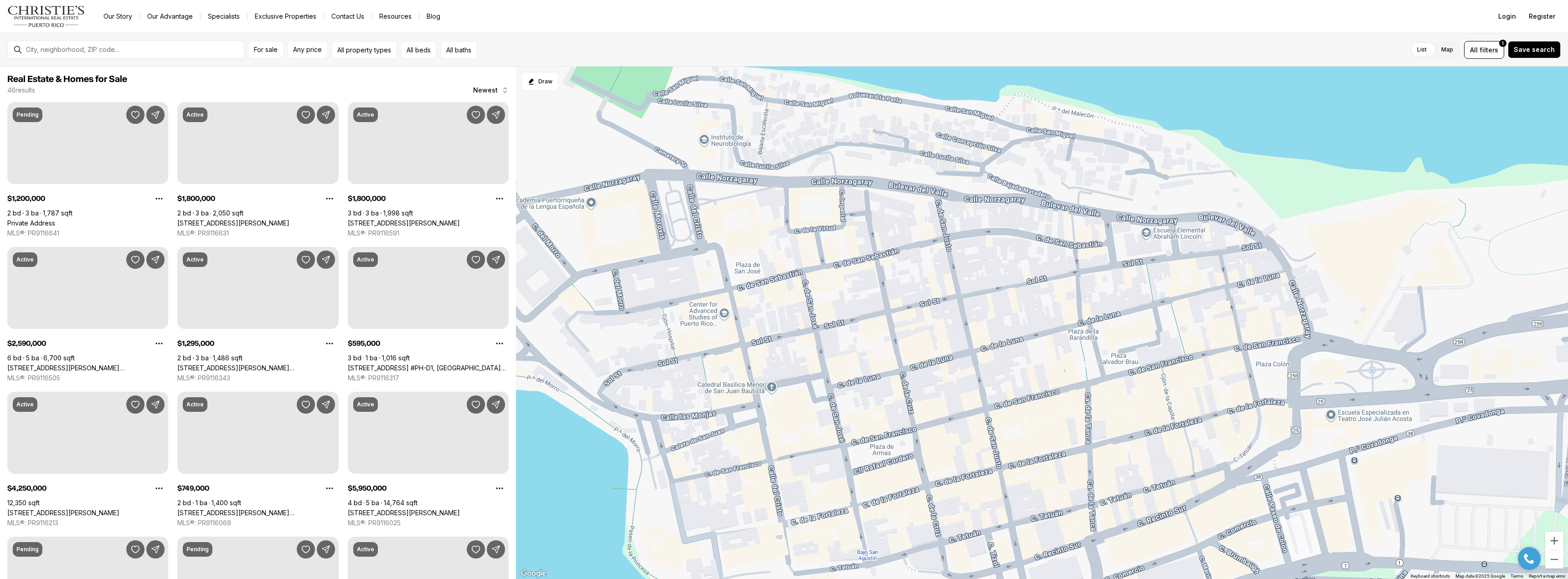
scroll to position [270, 0]
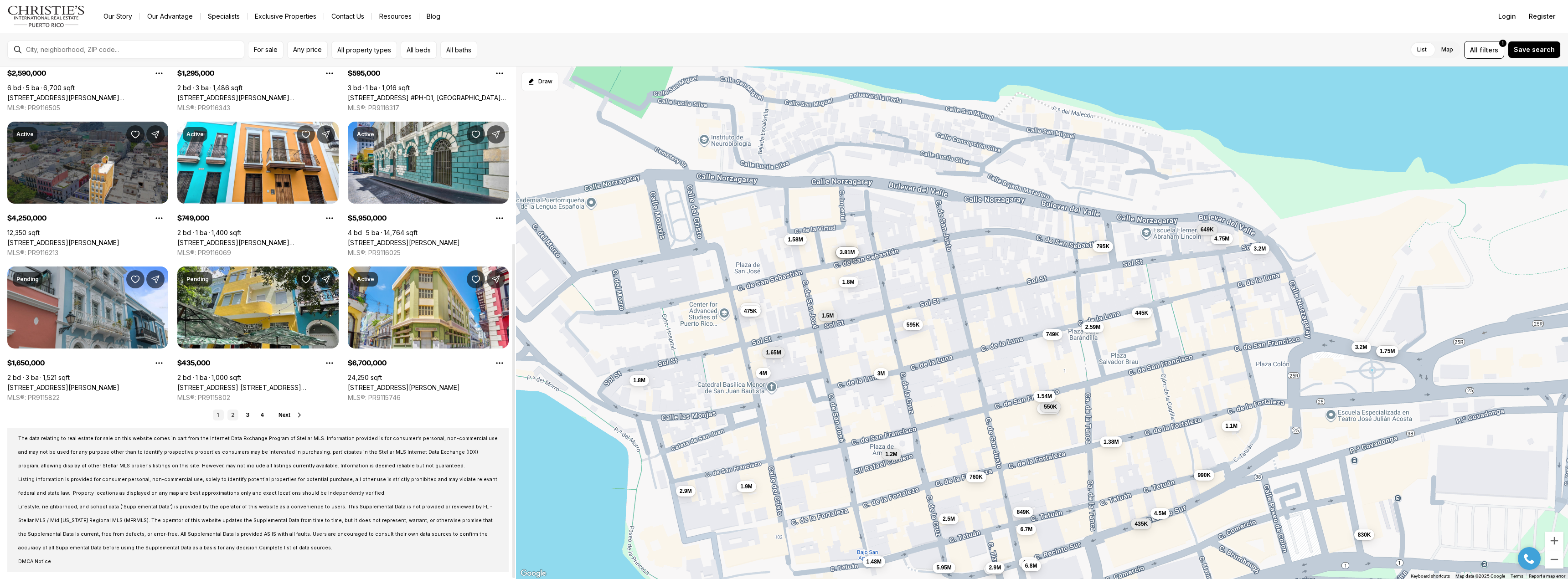
click at [232, 412] on link "2" at bounding box center [233, 416] width 11 height 11
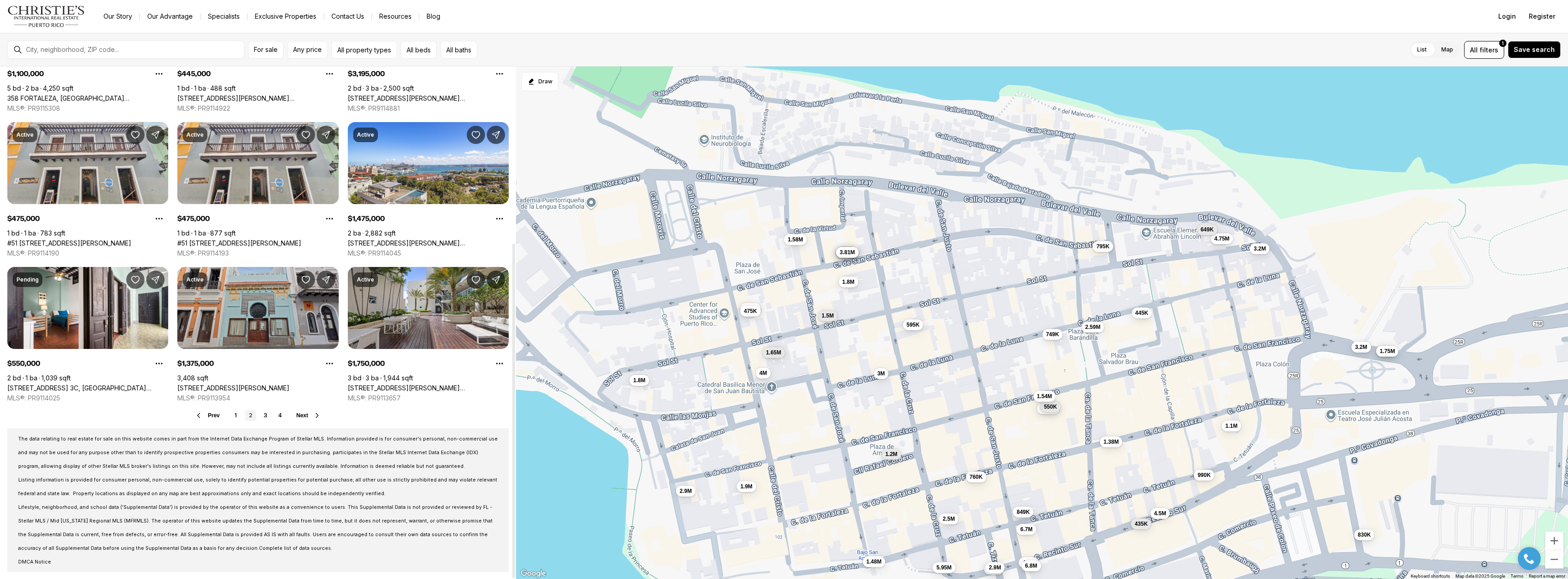
scroll to position [270, 0]
click at [269, 414] on link "3" at bounding box center [266, 416] width 11 height 11
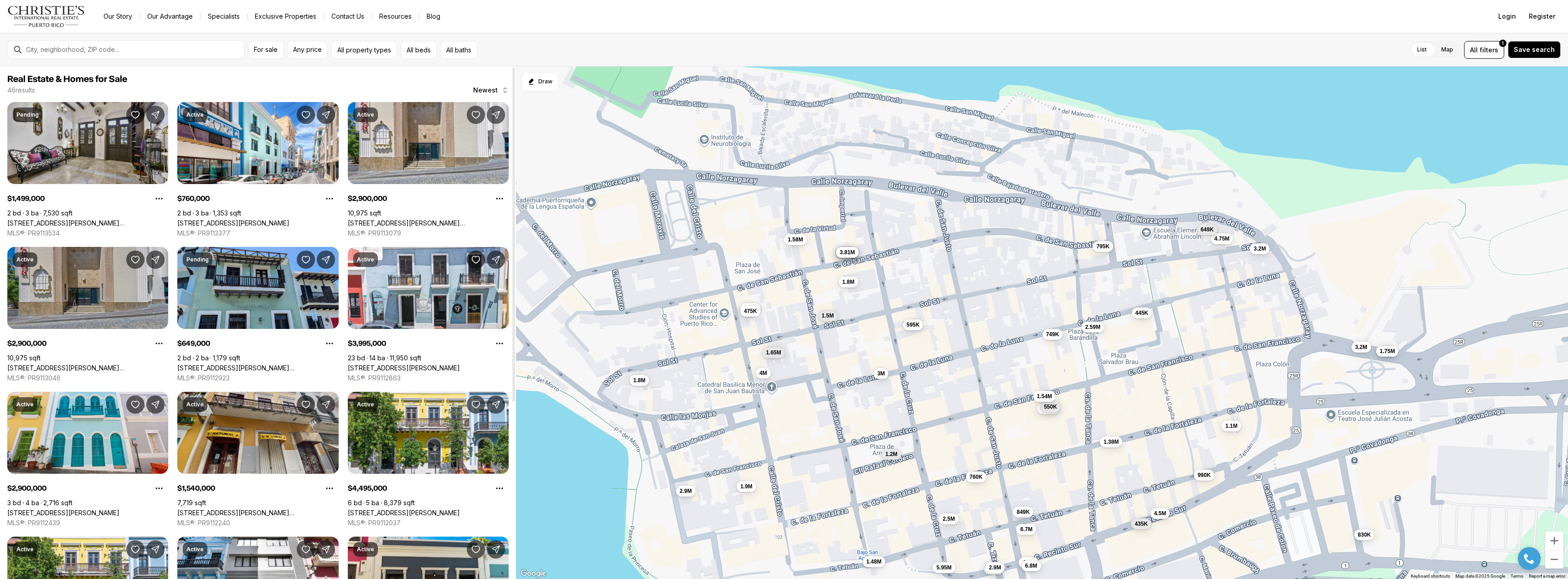
click at [77, 364] on link "201-202 TIZOL ST, SAN JUAN PR, 00901" at bounding box center [87, 368] width 161 height 8
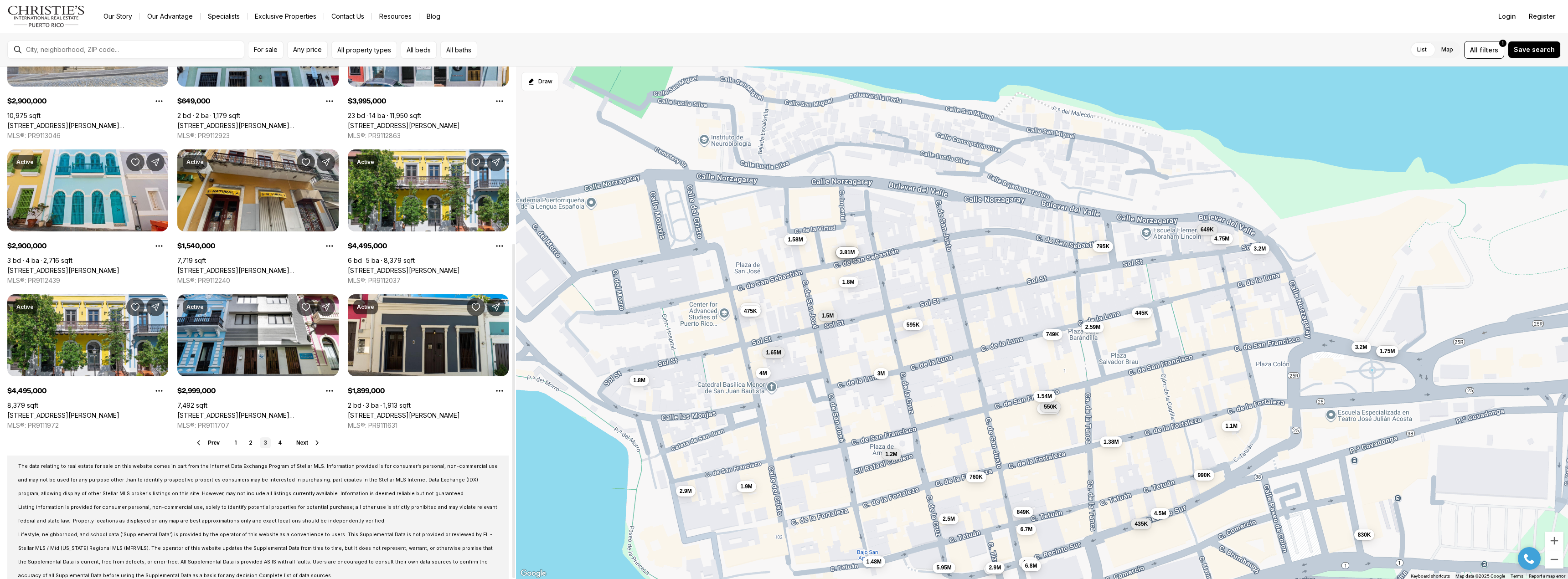
scroll to position [270, 0]
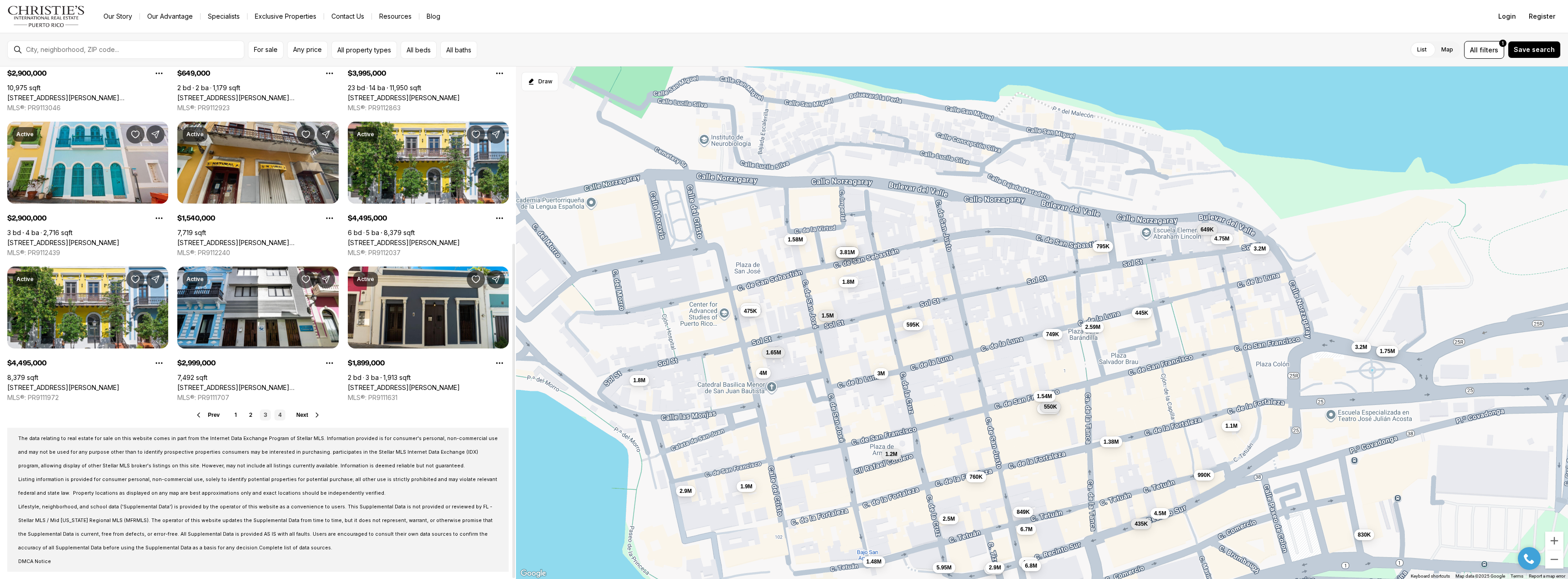
click at [278, 414] on link "4" at bounding box center [280, 416] width 11 height 11
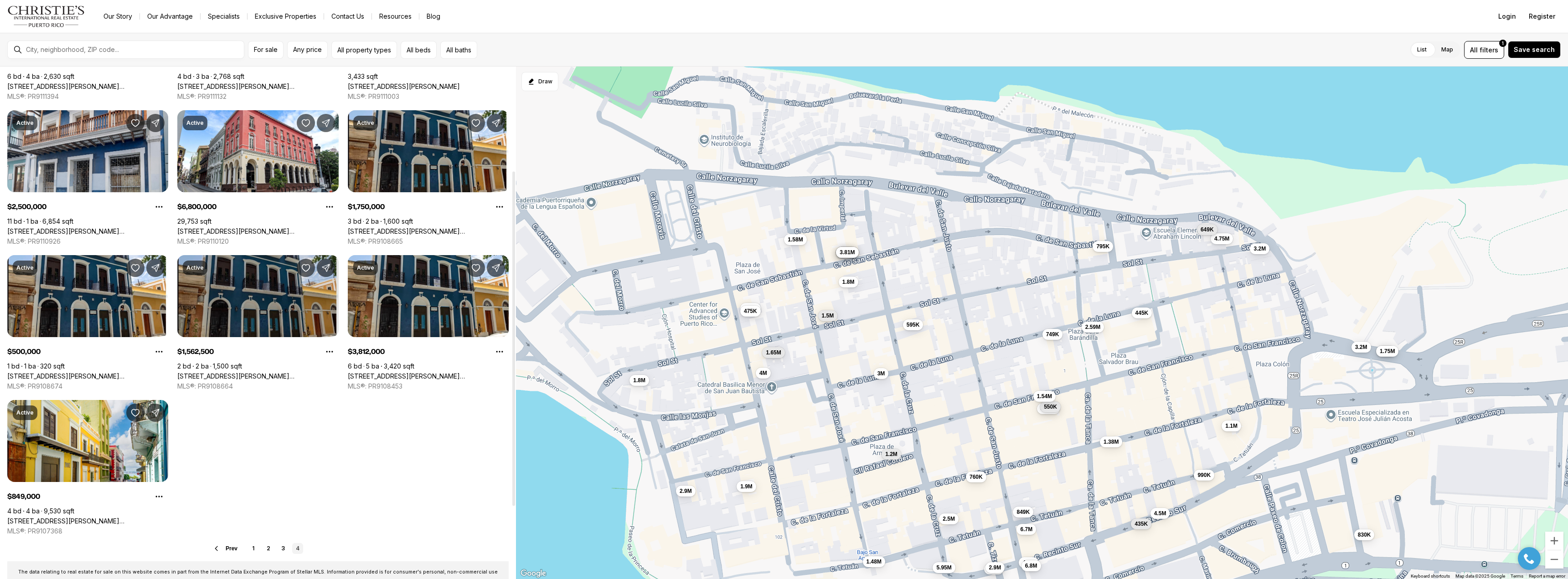
scroll to position [182, 0]
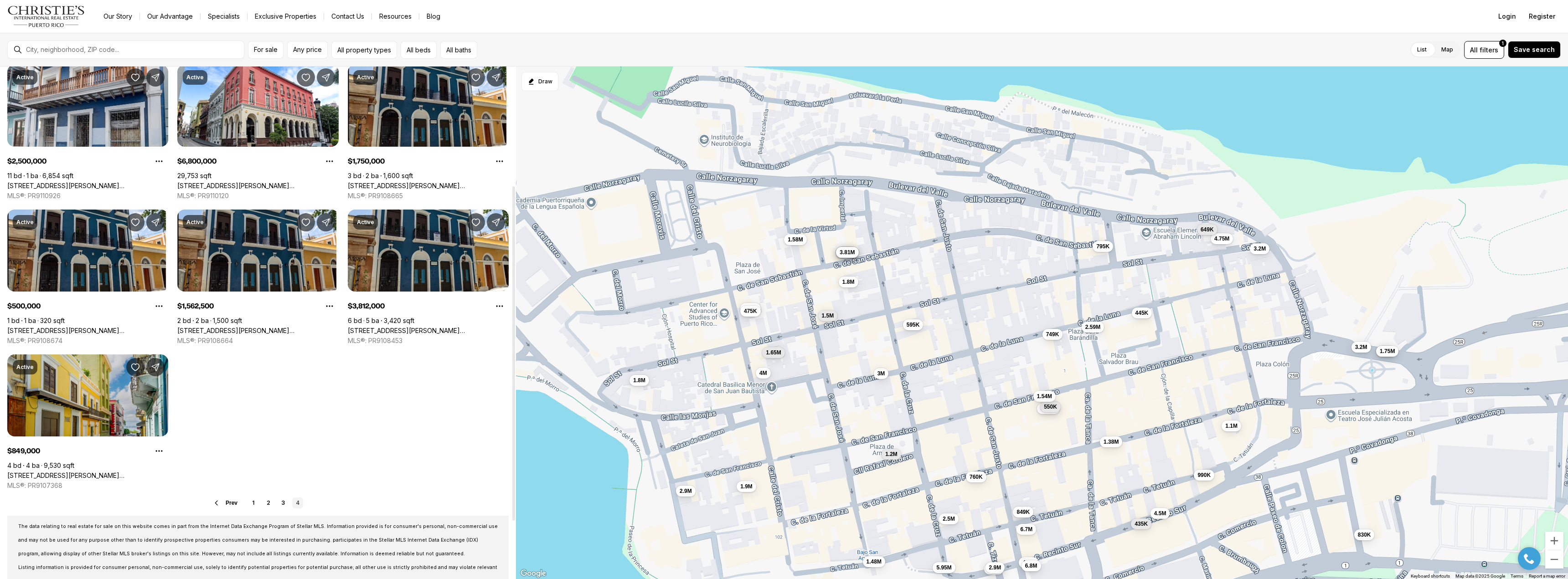
click at [100, 472] on link "[STREET_ADDRESS][PERSON_NAME][PERSON_NAME]" at bounding box center [87, 476] width 161 height 8
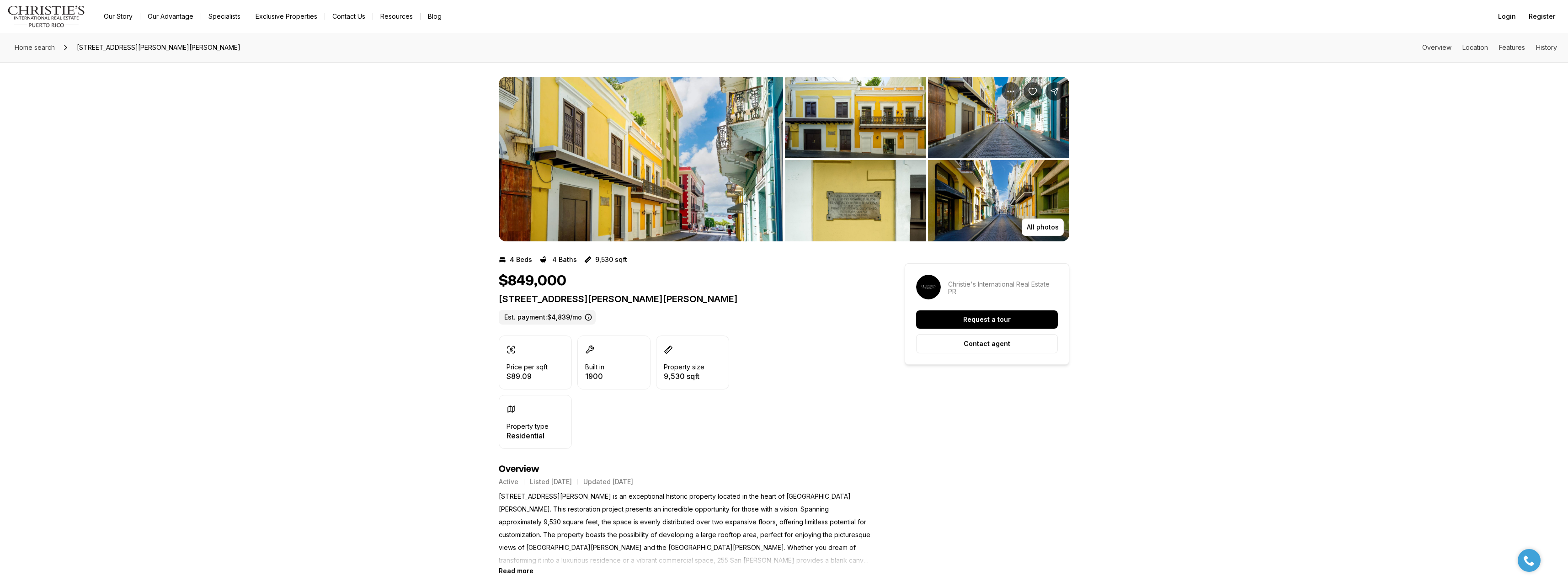
click at [660, 175] on img "View image gallery" at bounding box center [641, 159] width 284 height 165
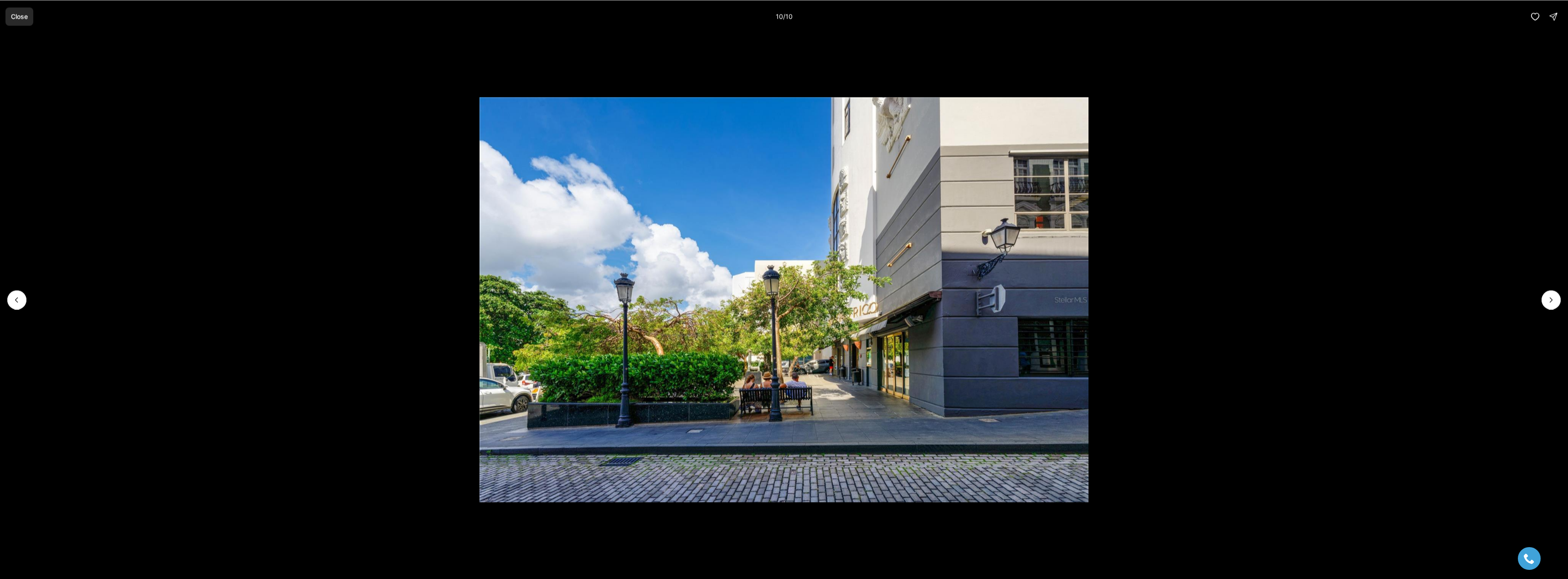
click at [16, 15] on p "Close" at bounding box center [20, 17] width 17 height 8
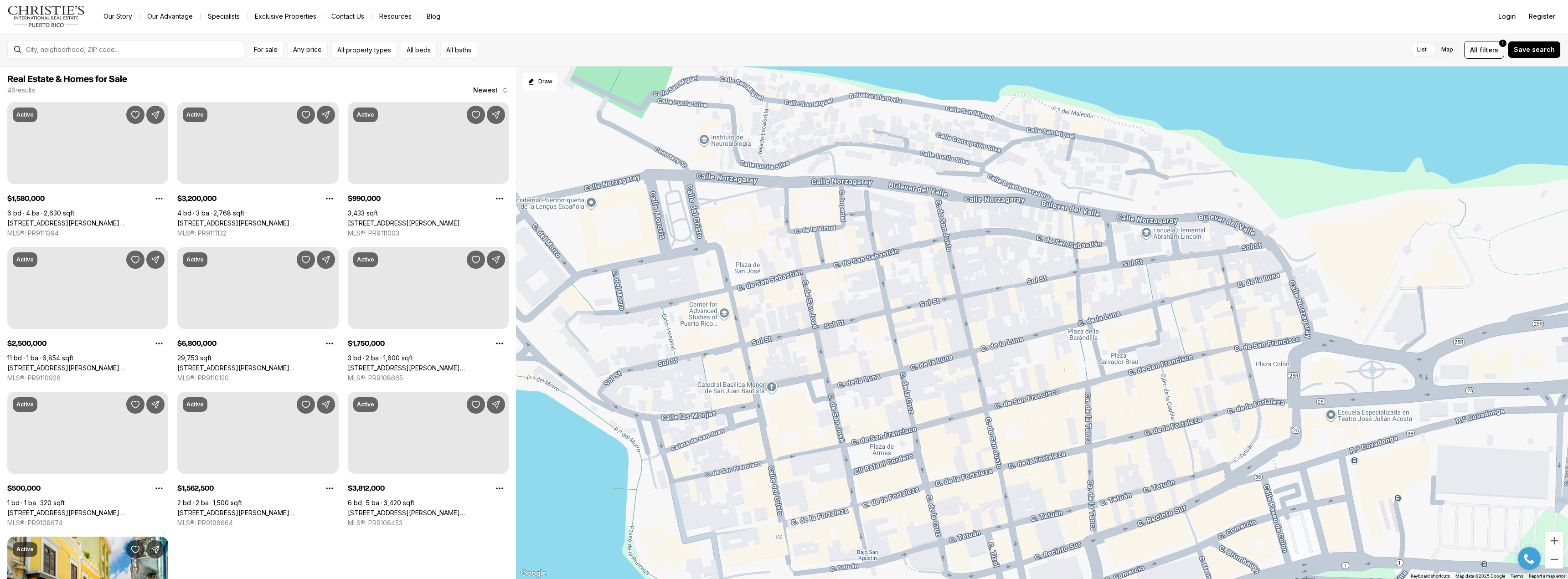
scroll to position [182, 0]
